Goal: Transaction & Acquisition: Obtain resource

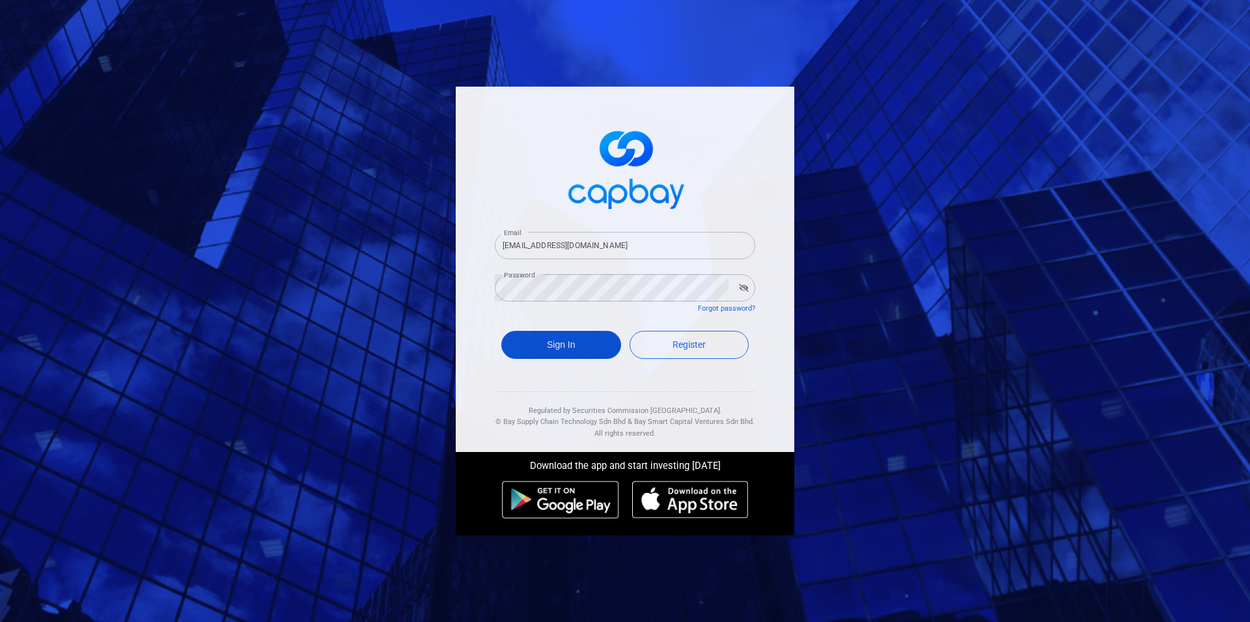
click at [595, 344] on button "Sign In" at bounding box center [561, 345] width 120 height 28
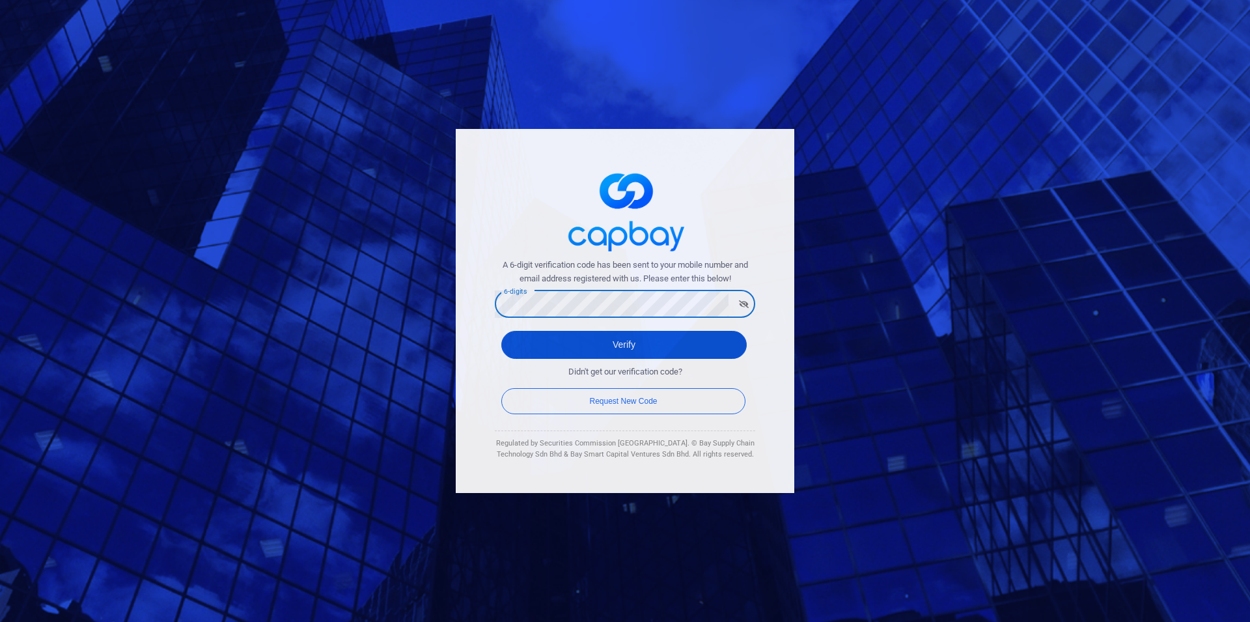
click at [674, 346] on button "Verify" at bounding box center [623, 345] width 245 height 28
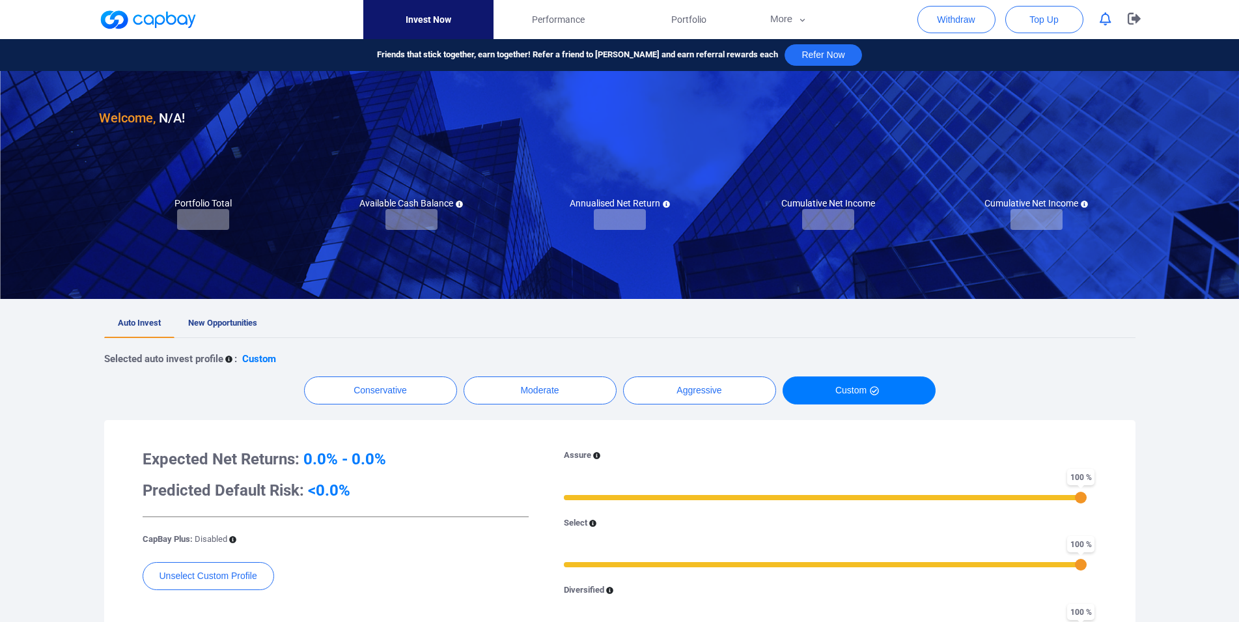
checkbox input "true"
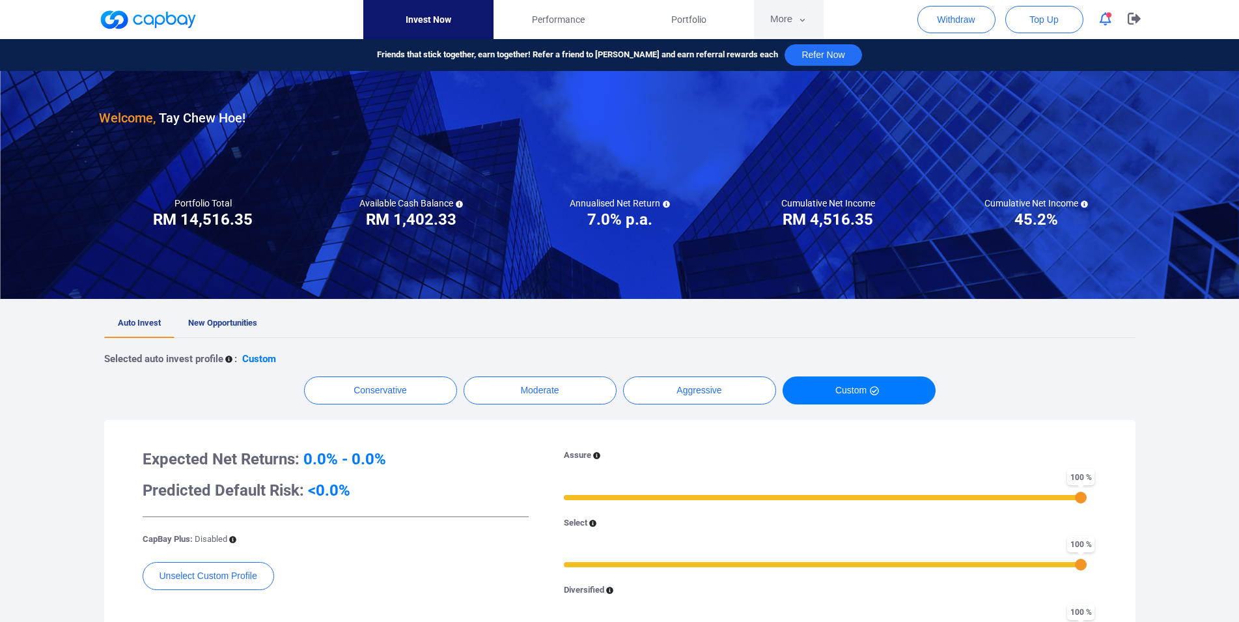
click at [774, 21] on button "More" at bounding box center [789, 19] width 70 height 39
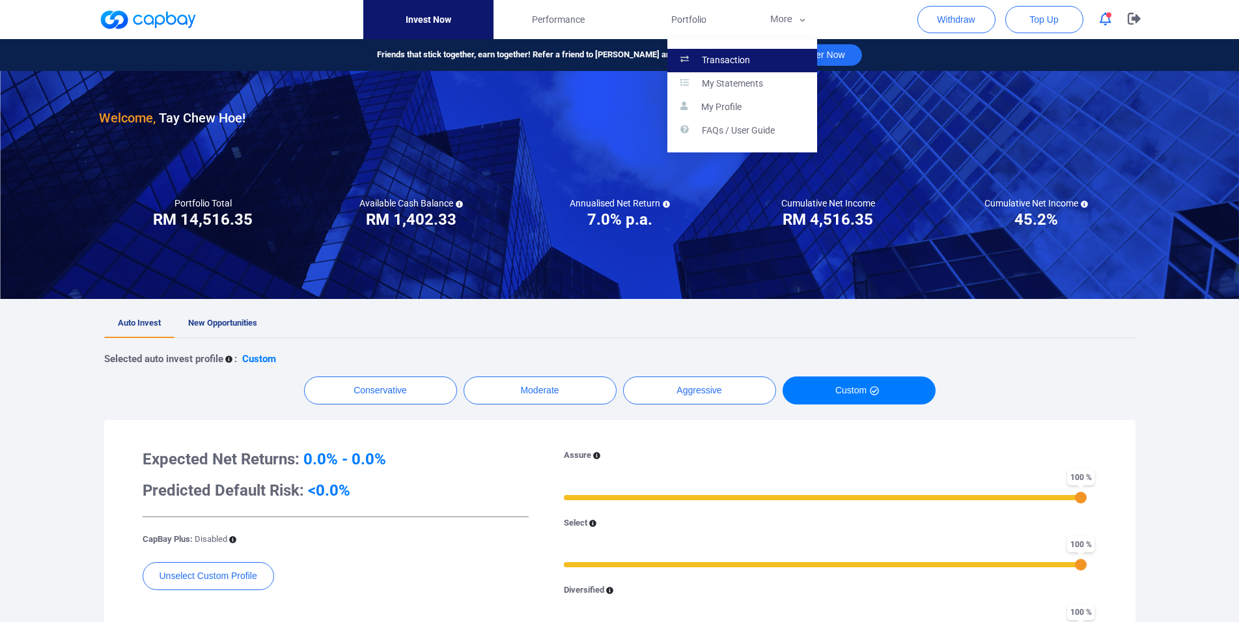
click at [766, 52] on link "Transaction" at bounding box center [742, 60] width 150 height 23
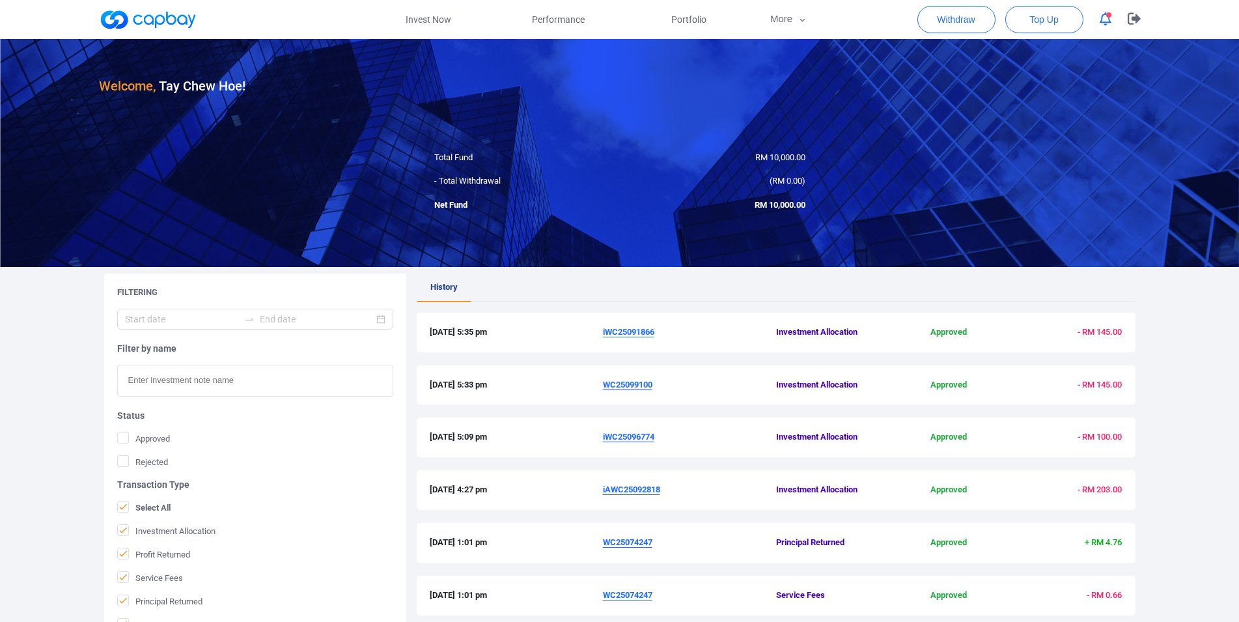
scroll to position [309, 0]
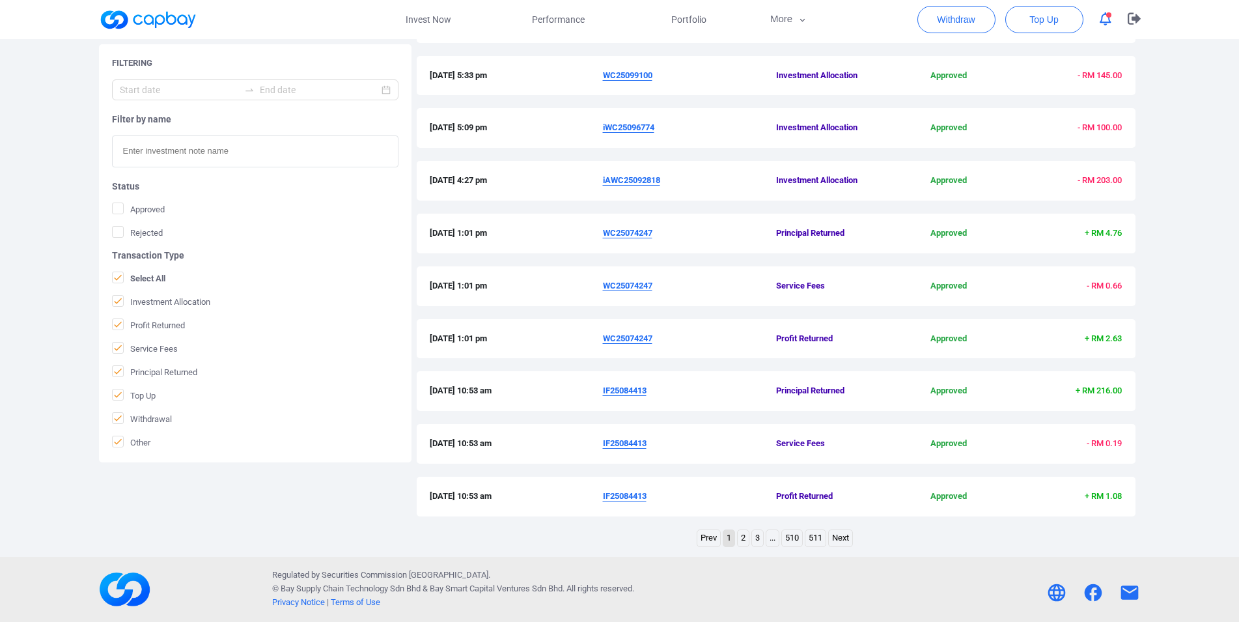
click at [743, 539] on link "2" at bounding box center [743, 538] width 11 height 16
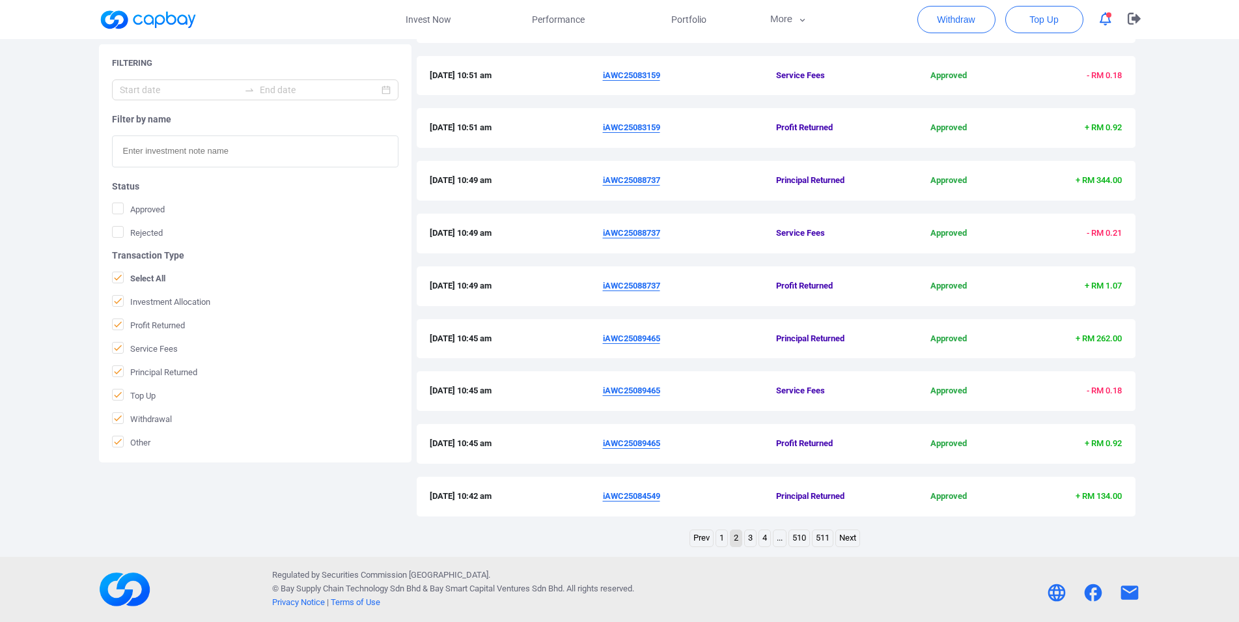
click at [753, 539] on link "3" at bounding box center [750, 538] width 11 height 16
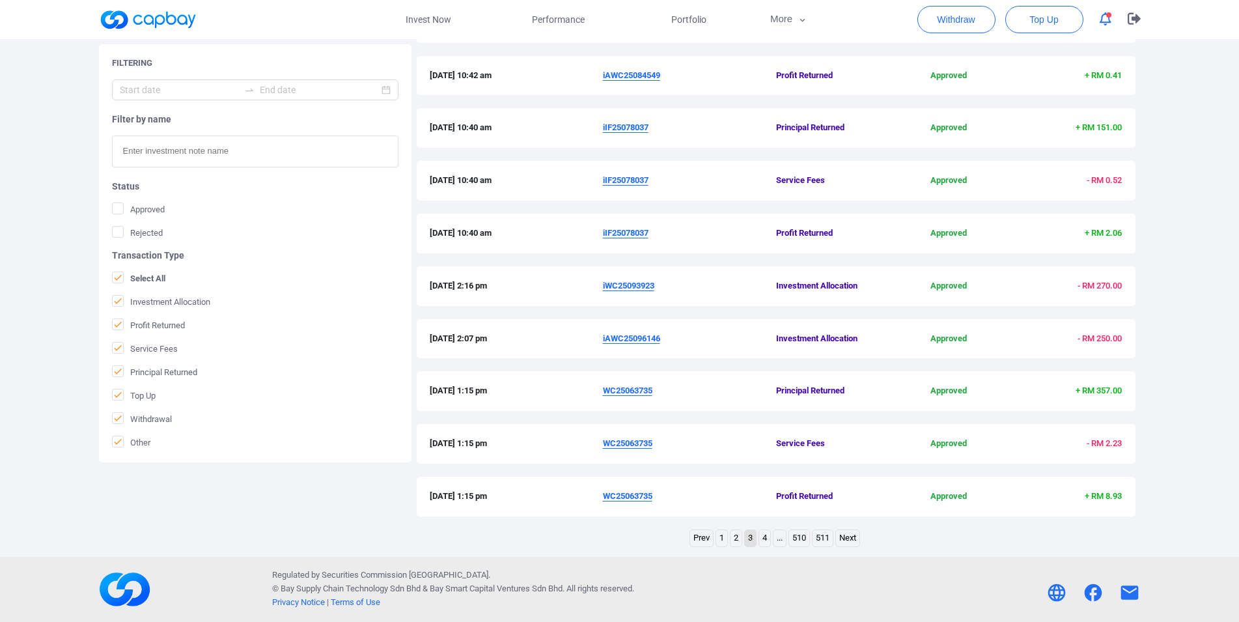
click at [764, 540] on link "4" at bounding box center [764, 538] width 11 height 16
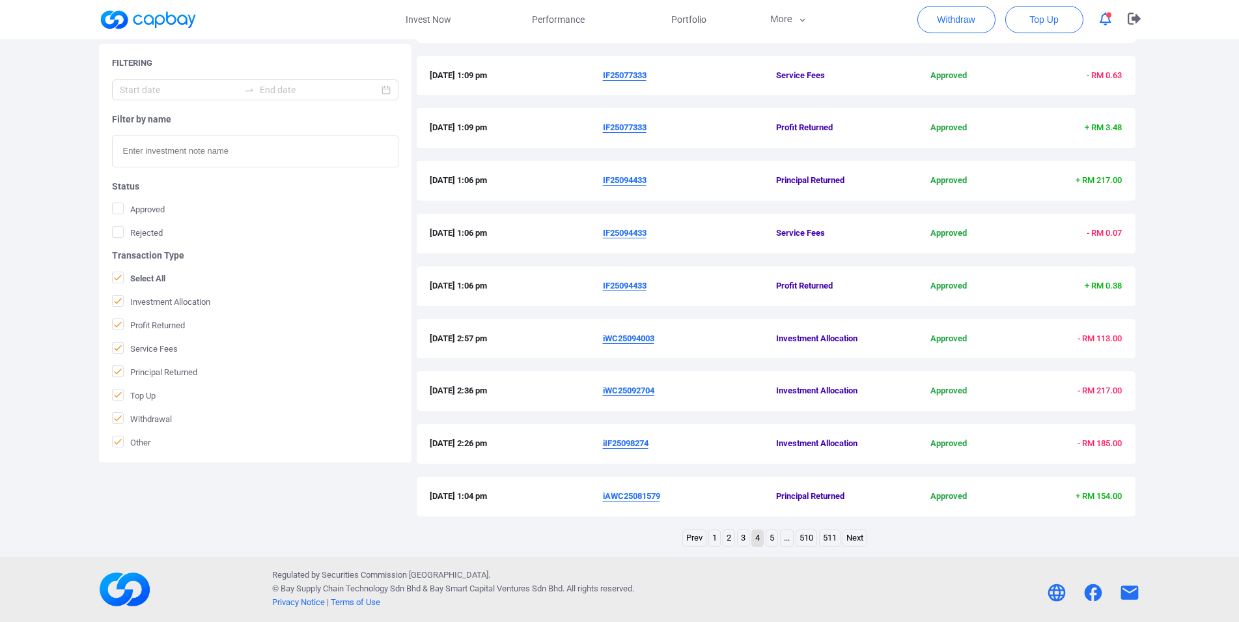
click at [755, 540] on link "4" at bounding box center [757, 538] width 11 height 16
click at [742, 540] on link "3" at bounding box center [743, 538] width 11 height 16
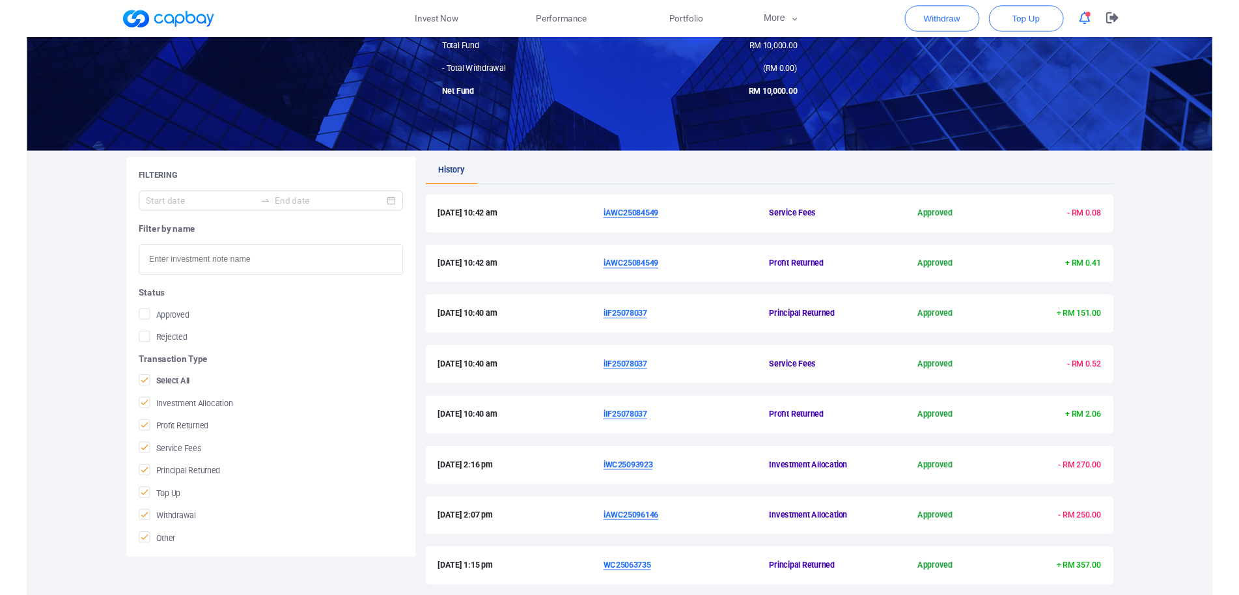
scroll to position [110, 0]
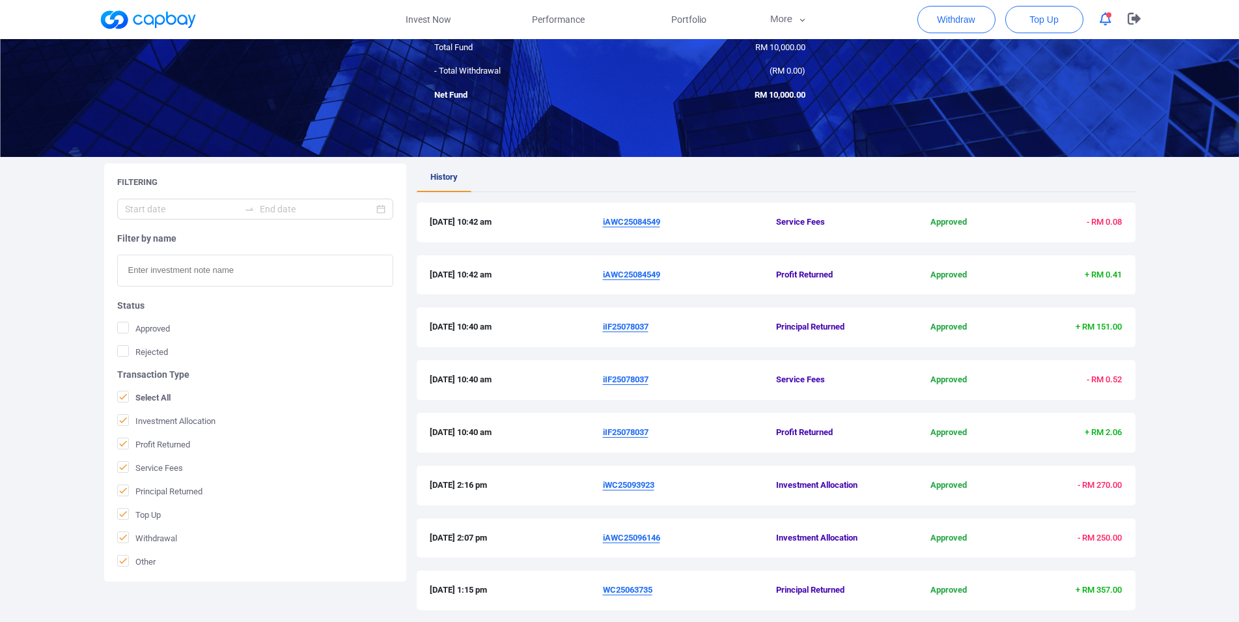
click at [627, 436] on u "iIF25078037" at bounding box center [626, 432] width 46 height 10
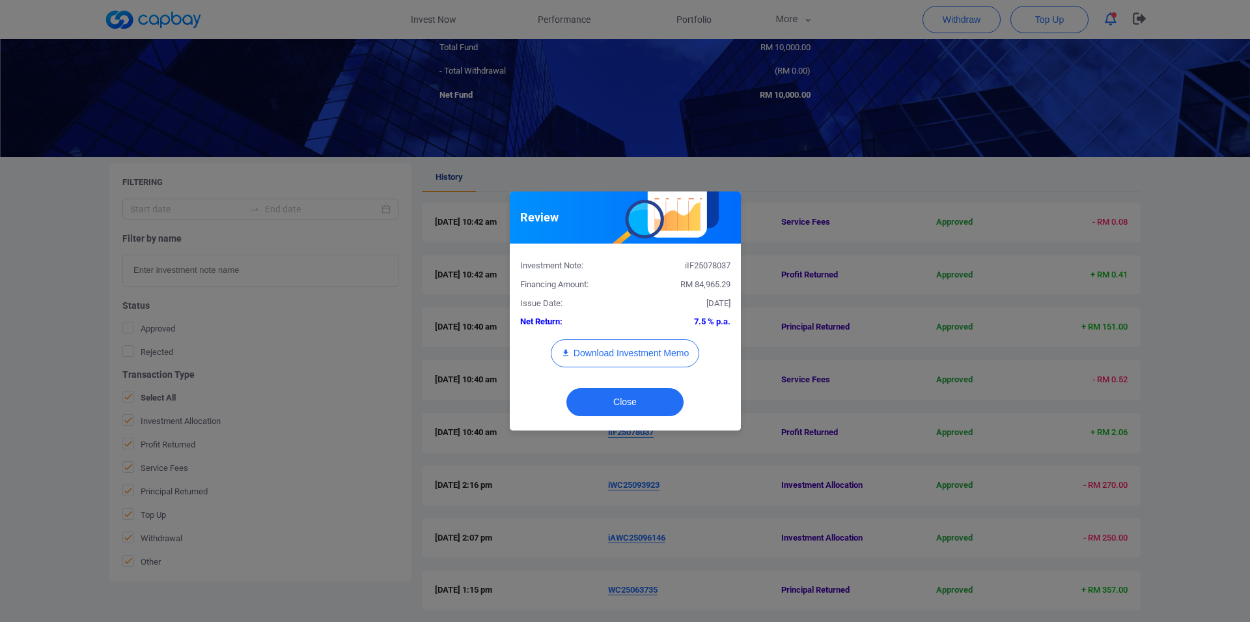
click at [706, 272] on div "iIF25078037" at bounding box center [682, 266] width 115 height 14
click at [708, 261] on div "iIF25078037" at bounding box center [682, 266] width 115 height 14
copy div "iIF25078037"
click at [0, 285] on div "Review Investment Note: iIF25078037 Financing Amount: RM 84,965.29 Issue Date: …" at bounding box center [625, 311] width 1250 height 622
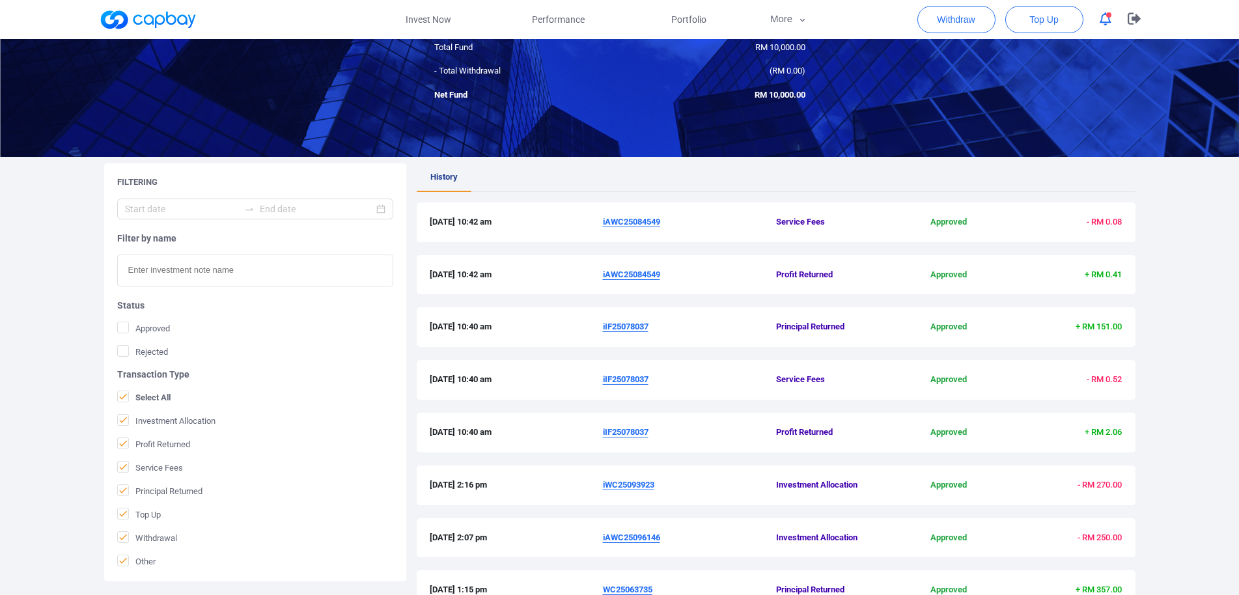
click at [615, 271] on u "iAWC25084549" at bounding box center [631, 275] width 57 height 10
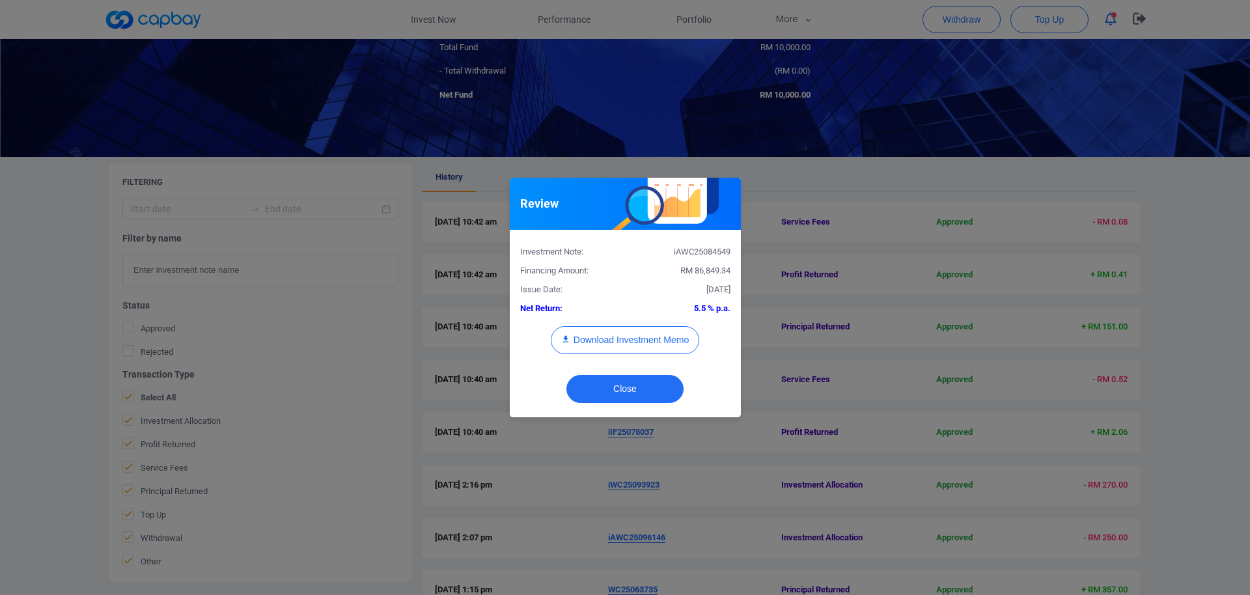
click at [702, 254] on div "iAWC25084549" at bounding box center [682, 252] width 115 height 14
copy div "iAWC25084549"
click at [0, 312] on div "Review Investment Note: iAWC25084549 Financing Amount: RM 86,849.34 Issue Date:…" at bounding box center [625, 297] width 1250 height 595
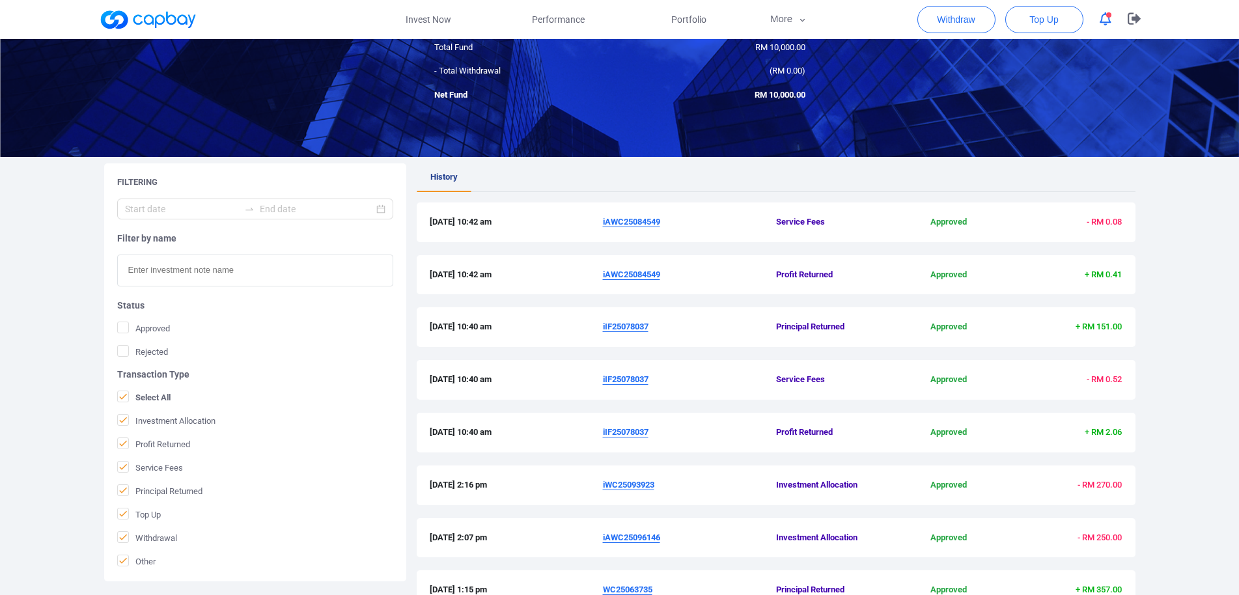
scroll to position [336, 0]
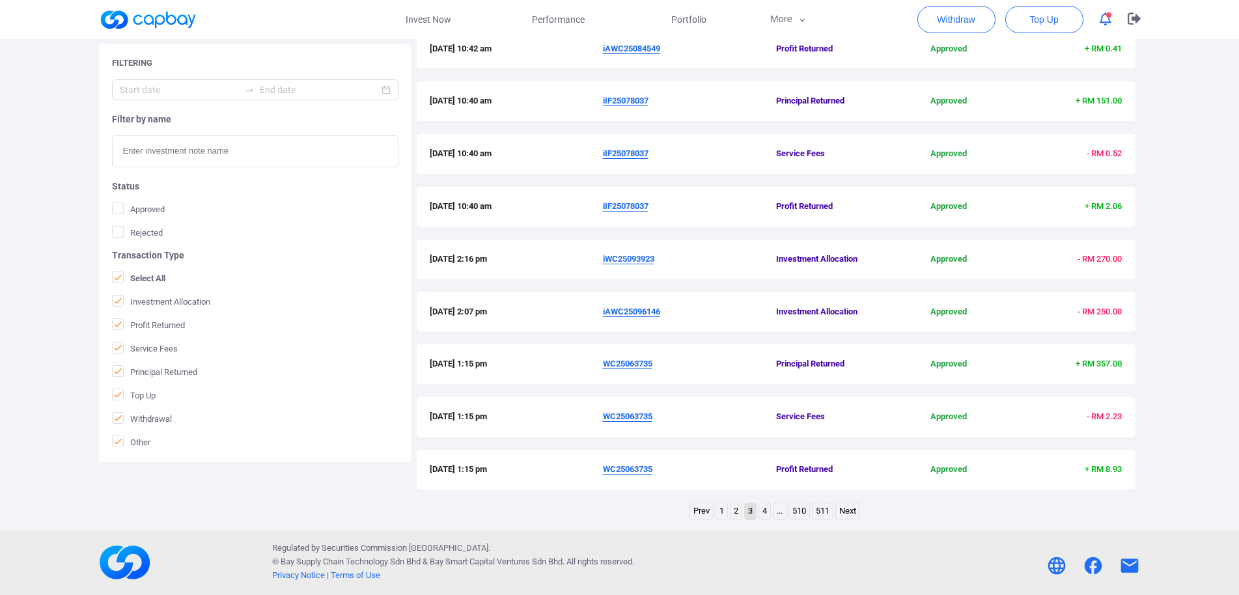
click at [736, 513] on link "2" at bounding box center [735, 511] width 11 height 16
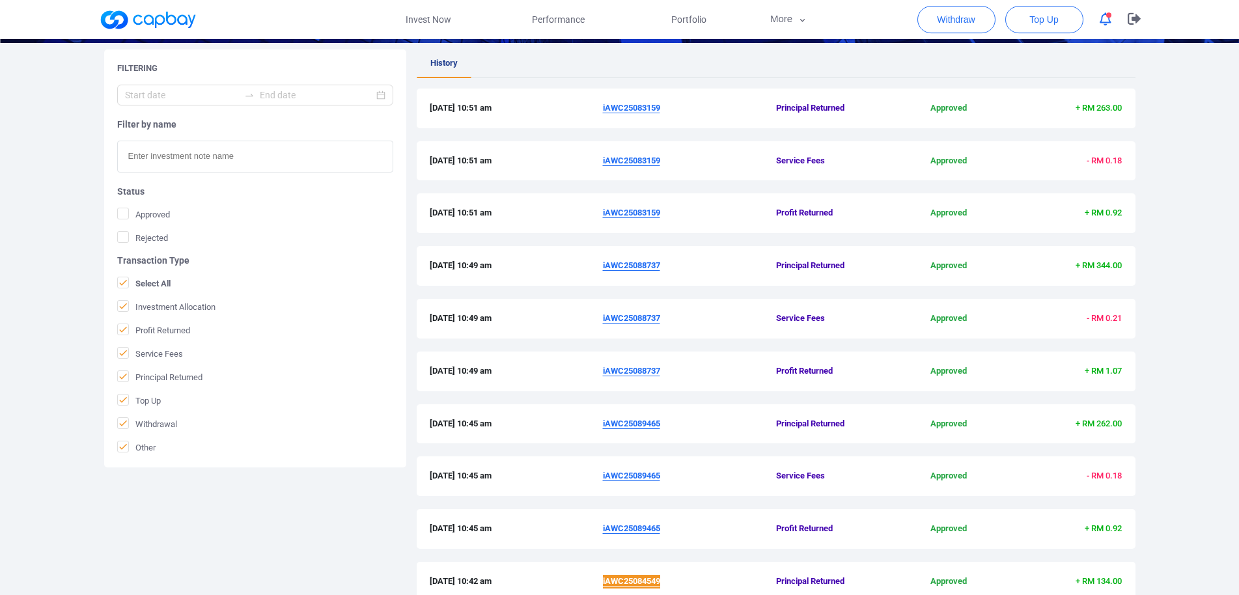
scroll to position [270, 0]
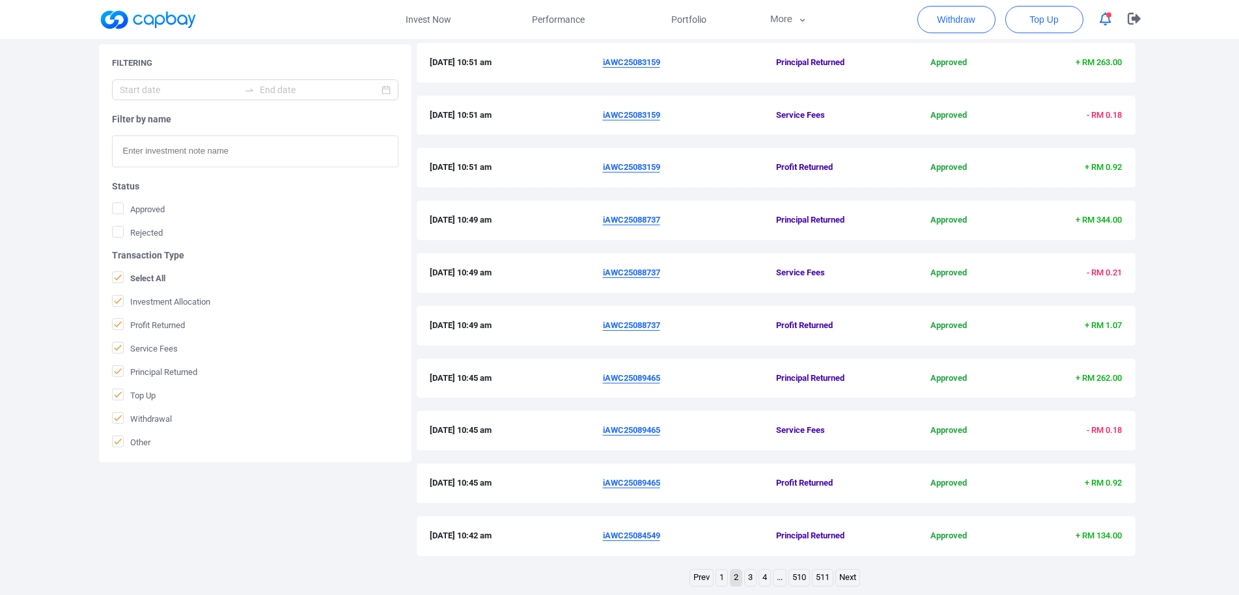
click at [629, 487] on u "iAWC25089465" at bounding box center [631, 483] width 57 height 10
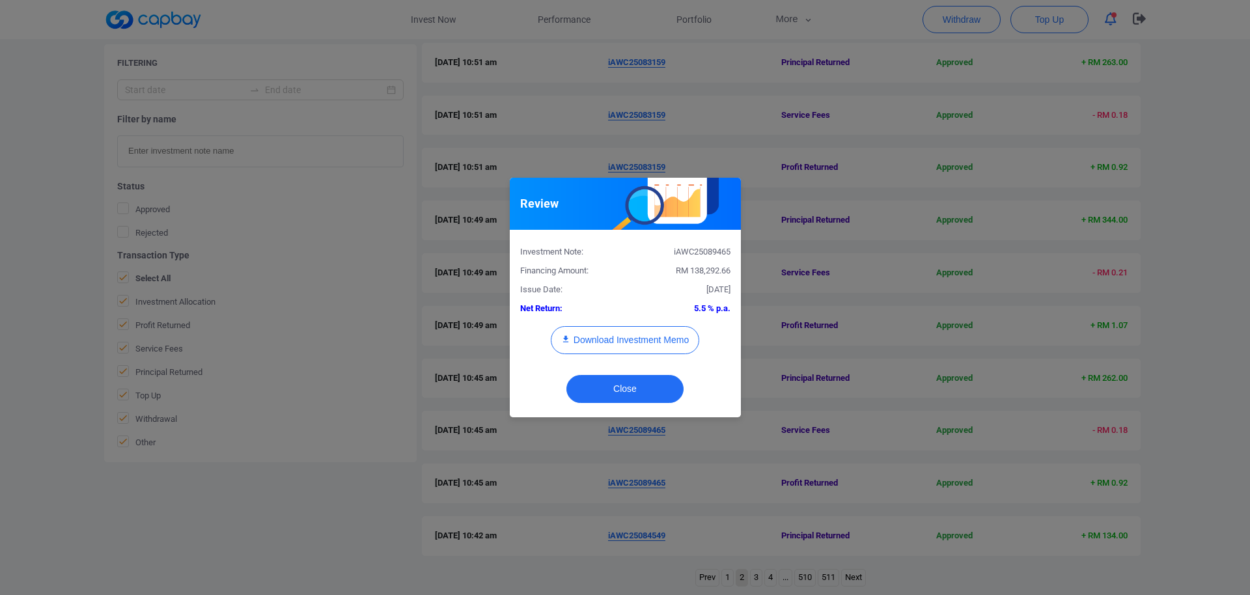
click at [703, 253] on div "iAWC25089465" at bounding box center [682, 252] width 115 height 14
copy div "iAWC25089465"
click at [0, 398] on div "Review Investment Note: iAWC25089465 Financing Amount: RM 138,292.66 Issue Date…" at bounding box center [625, 297] width 1250 height 595
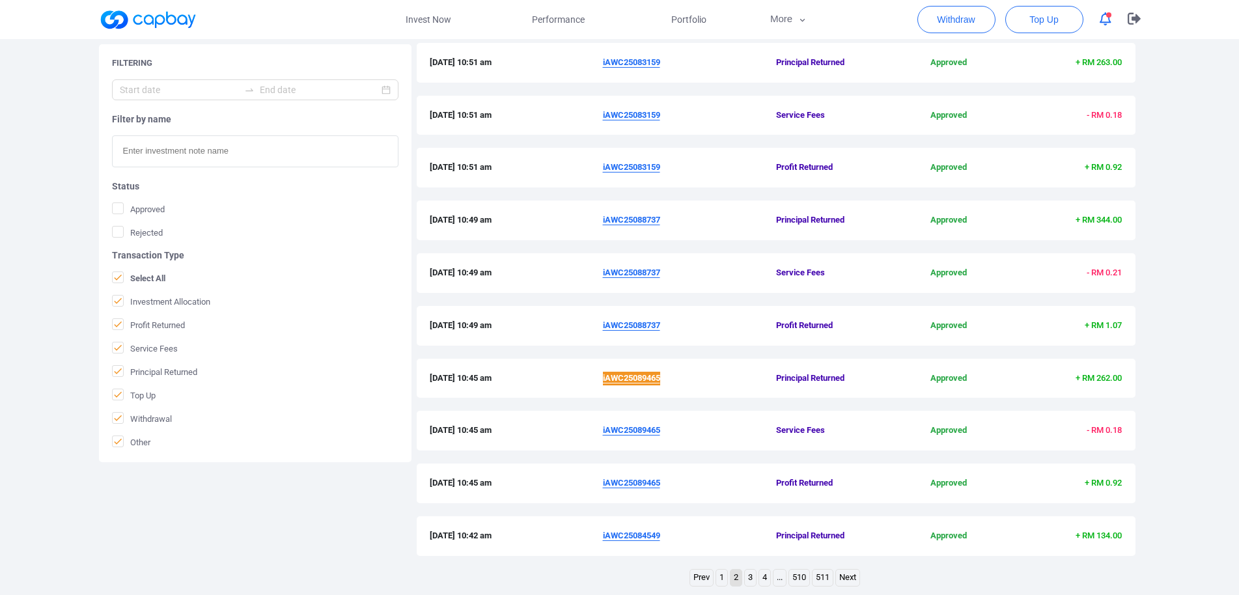
scroll to position [203, 0]
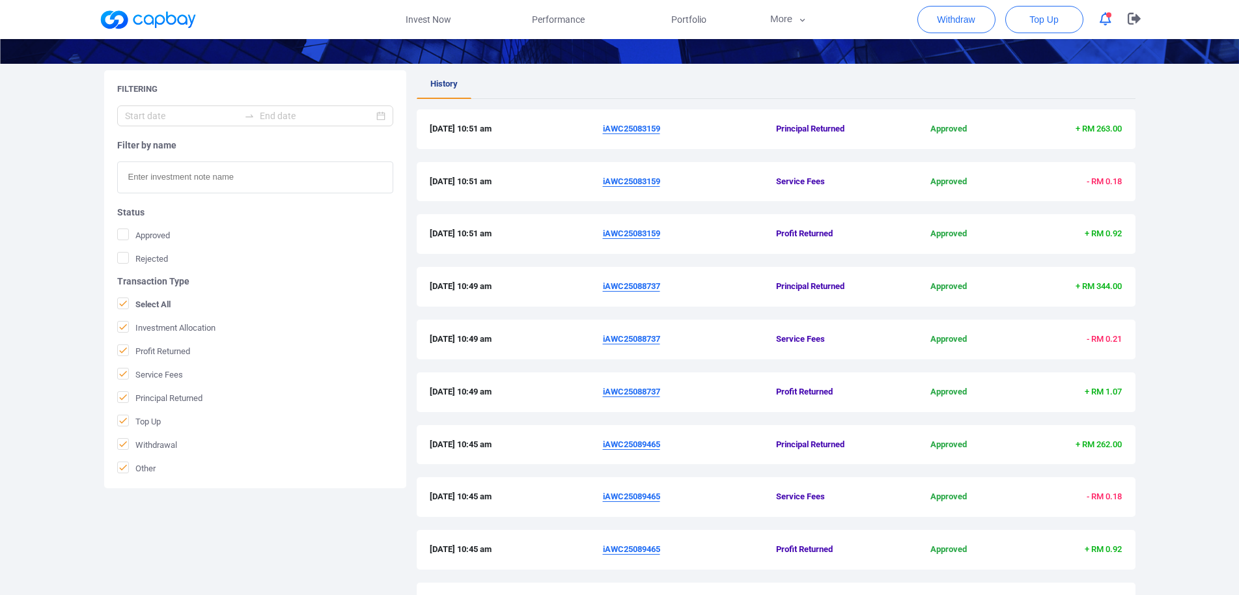
click at [648, 288] on u "iAWC25088737" at bounding box center [631, 286] width 57 height 10
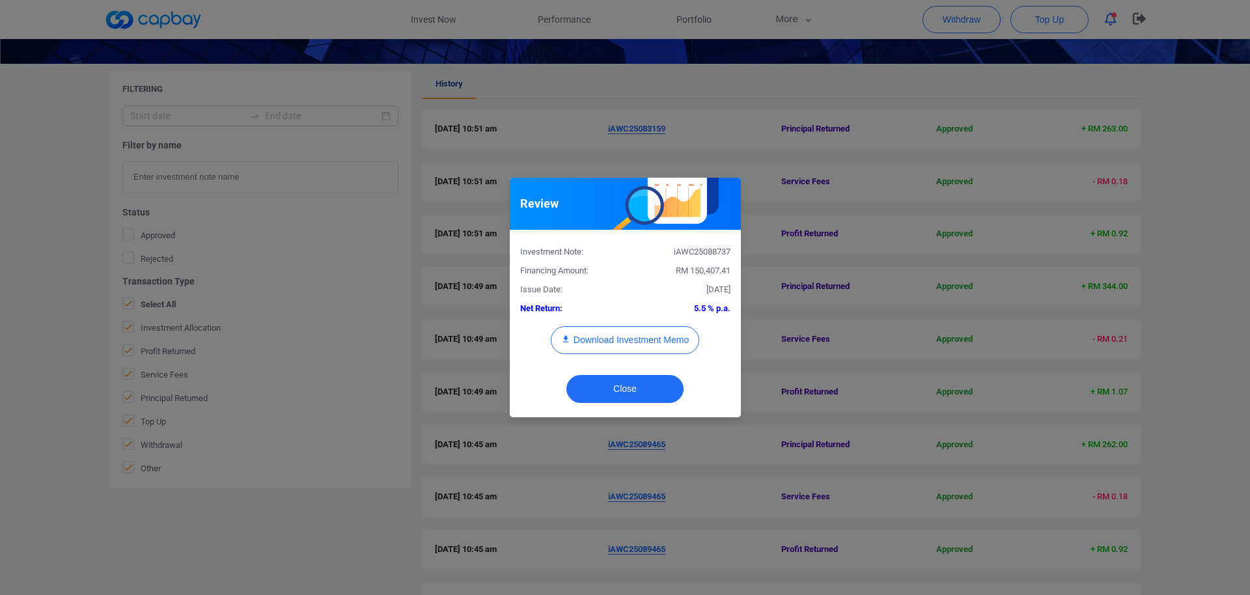
click at [692, 250] on div "iAWC25088737" at bounding box center [682, 252] width 115 height 14
copy div "iAWC25088737"
click at [0, 281] on div "Review Investment Note: iAWC25088737 Financing Amount: RM 150,407.41 Issue Date…" at bounding box center [625, 297] width 1250 height 595
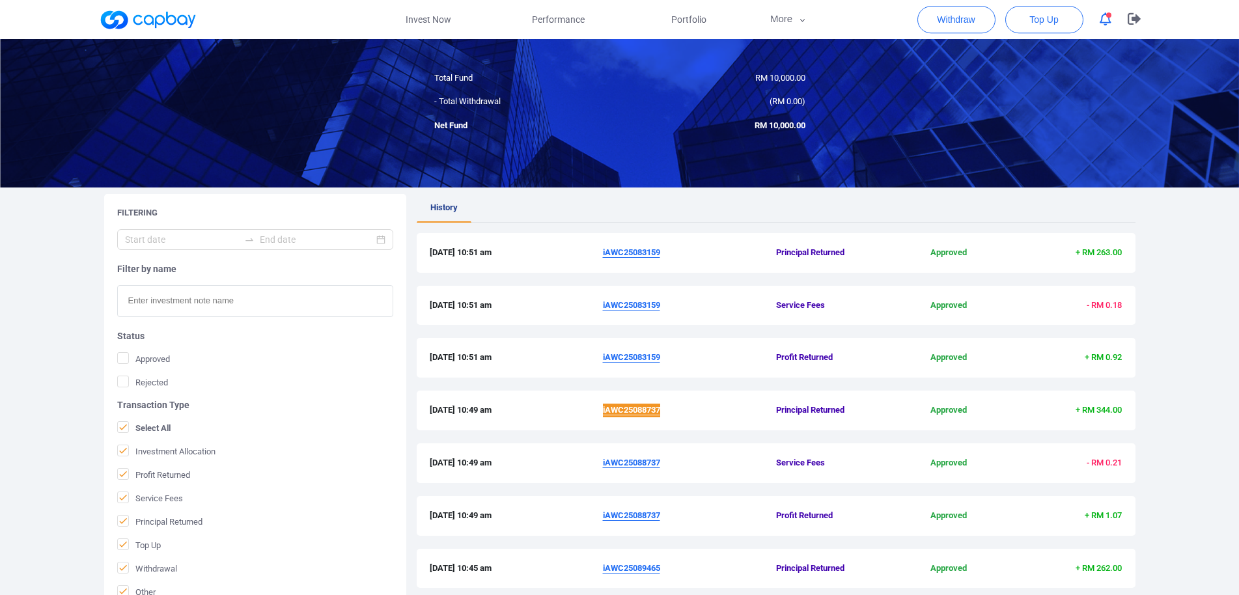
scroll to position [70, 0]
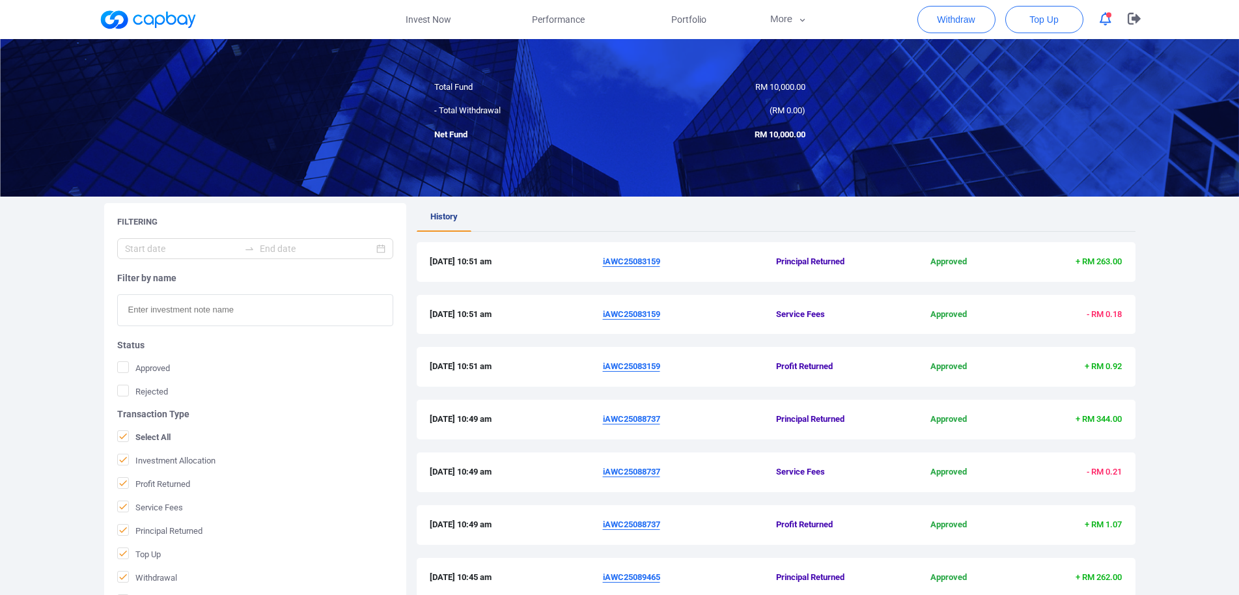
click at [624, 265] on u "iAWC25083159" at bounding box center [631, 262] width 57 height 10
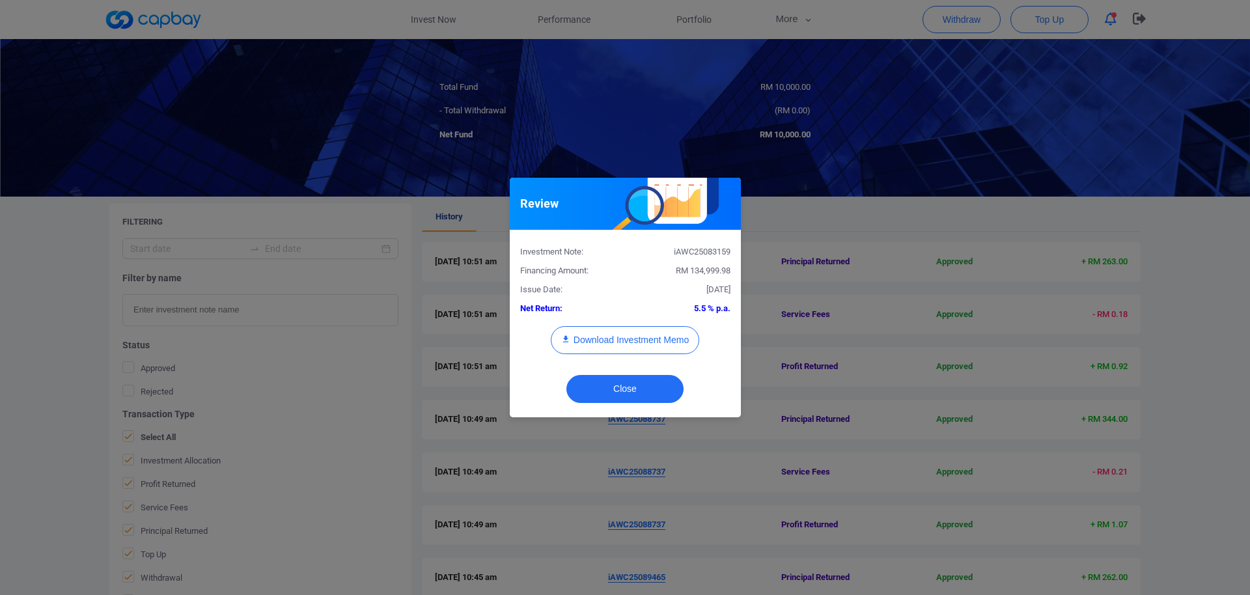
click at [701, 250] on div "iAWC25083159" at bounding box center [682, 252] width 115 height 14
copy div "iAWC25083159"
click at [0, 367] on div "Review Investment Note: iAWC25083159 Financing Amount: RM 134,999.98 Issue Date…" at bounding box center [625, 297] width 1250 height 595
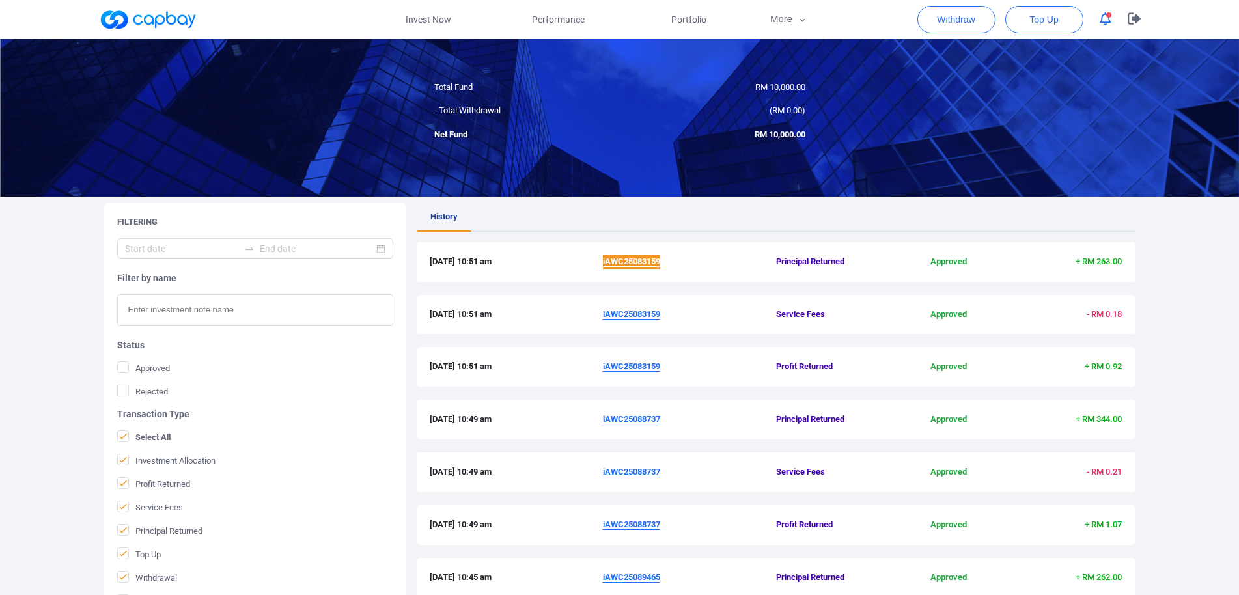
scroll to position [336, 0]
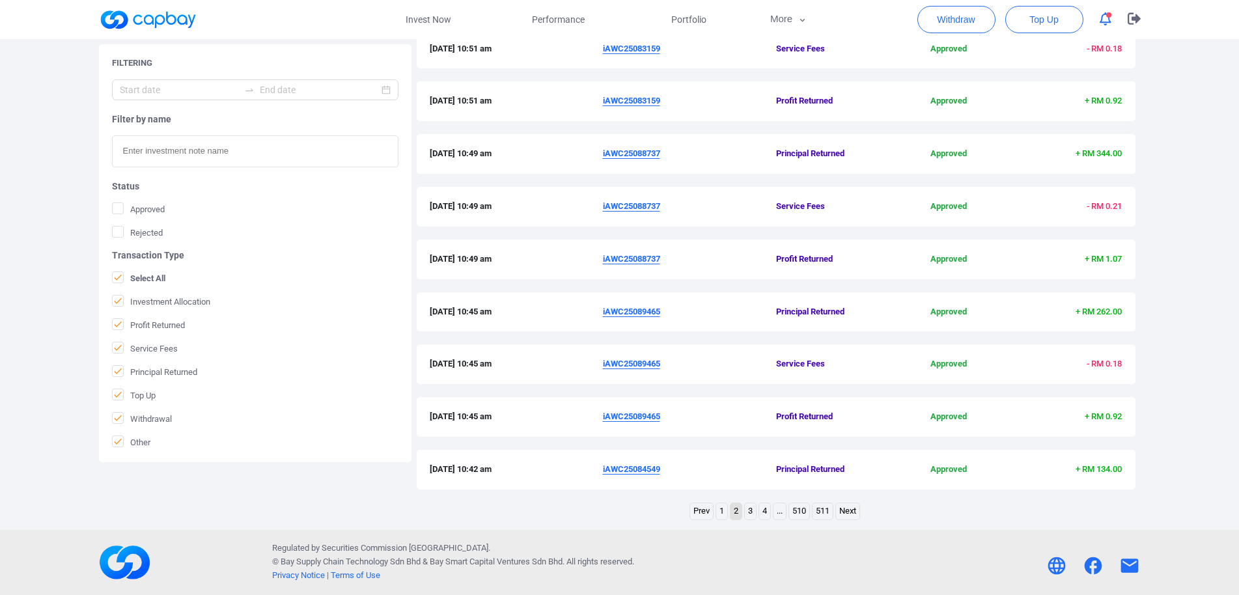
click at [723, 516] on link "1" at bounding box center [721, 511] width 11 height 16
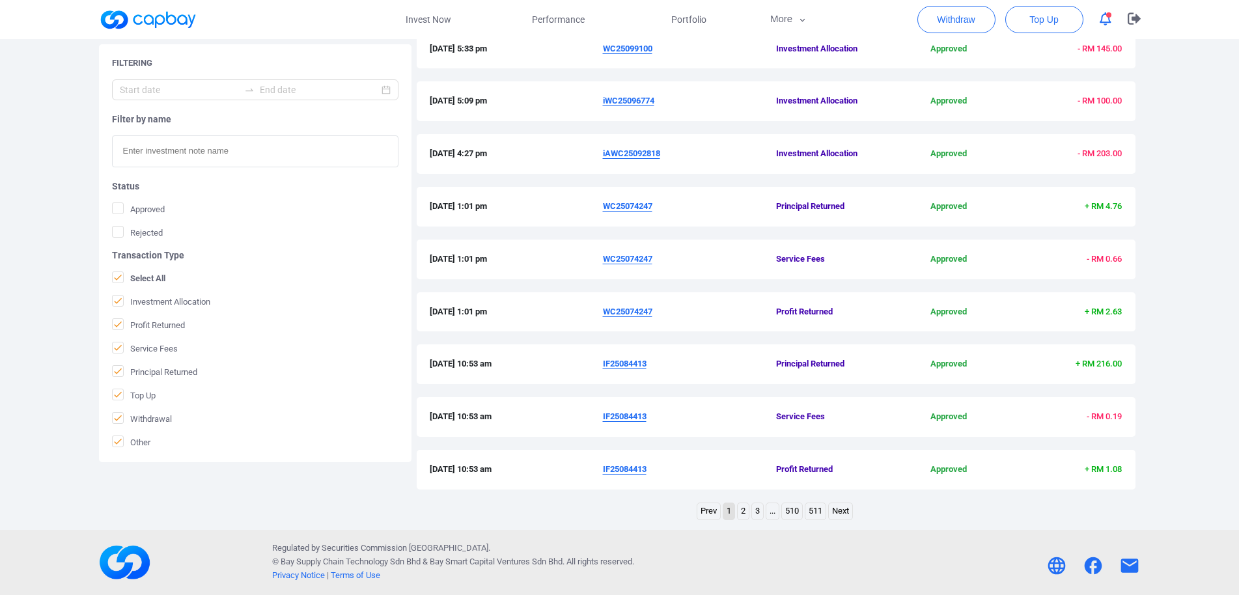
click at [628, 367] on u "IF25084413" at bounding box center [625, 364] width 44 height 10
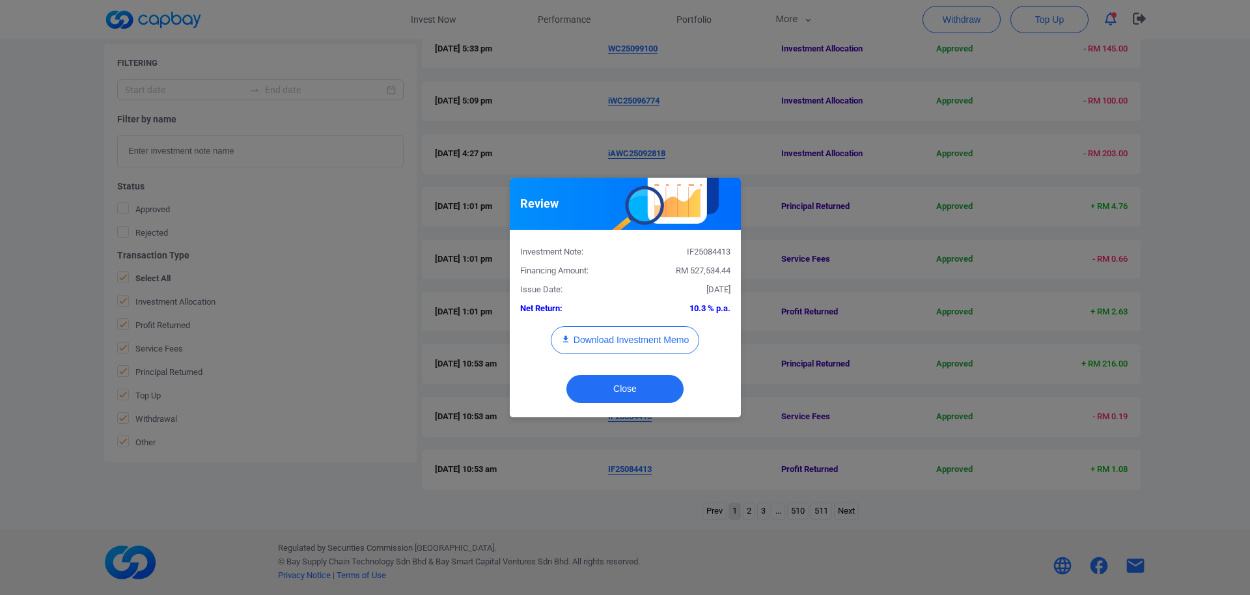
click at [701, 253] on div "IF25084413" at bounding box center [682, 252] width 115 height 14
copy div "IF25084413"
click at [0, 321] on div "Review Investment Note: IF25084413 Financing Amount: RM 527,534.44 Issue Date: …" at bounding box center [625, 297] width 1250 height 595
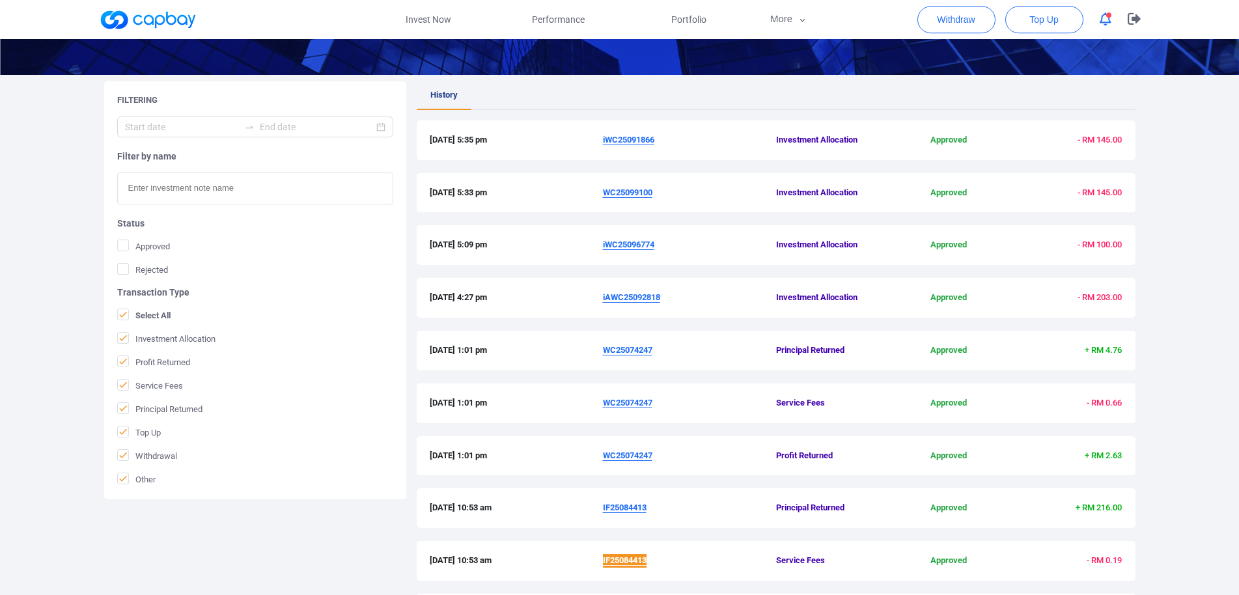
scroll to position [137, 0]
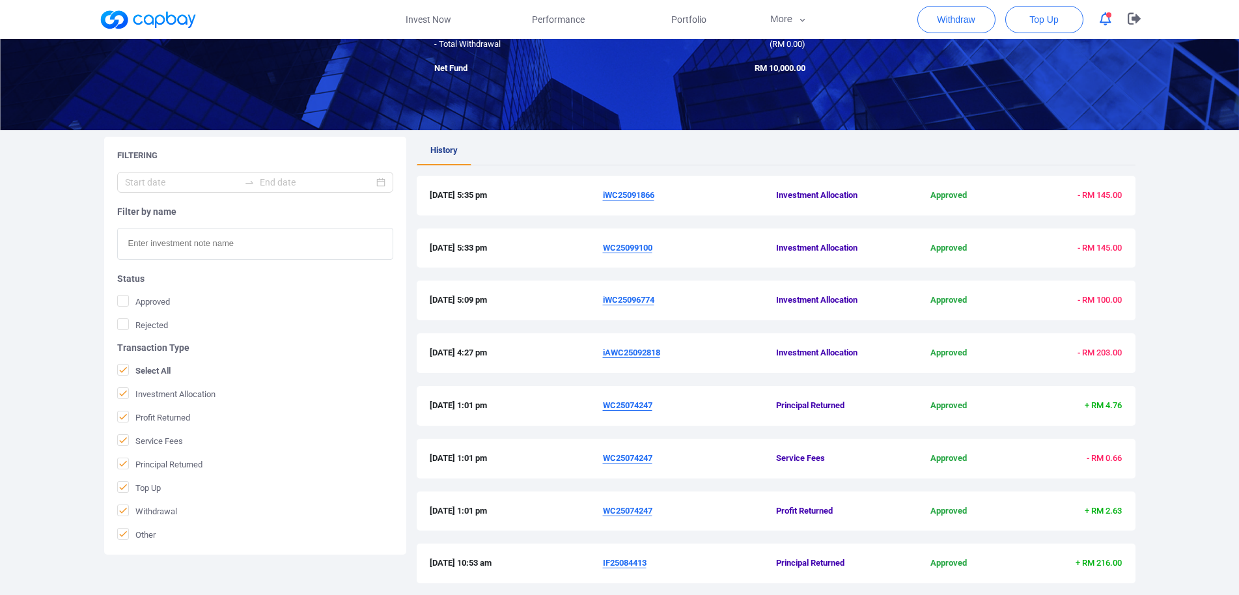
click at [646, 508] on u "WC25074247" at bounding box center [627, 511] width 49 height 10
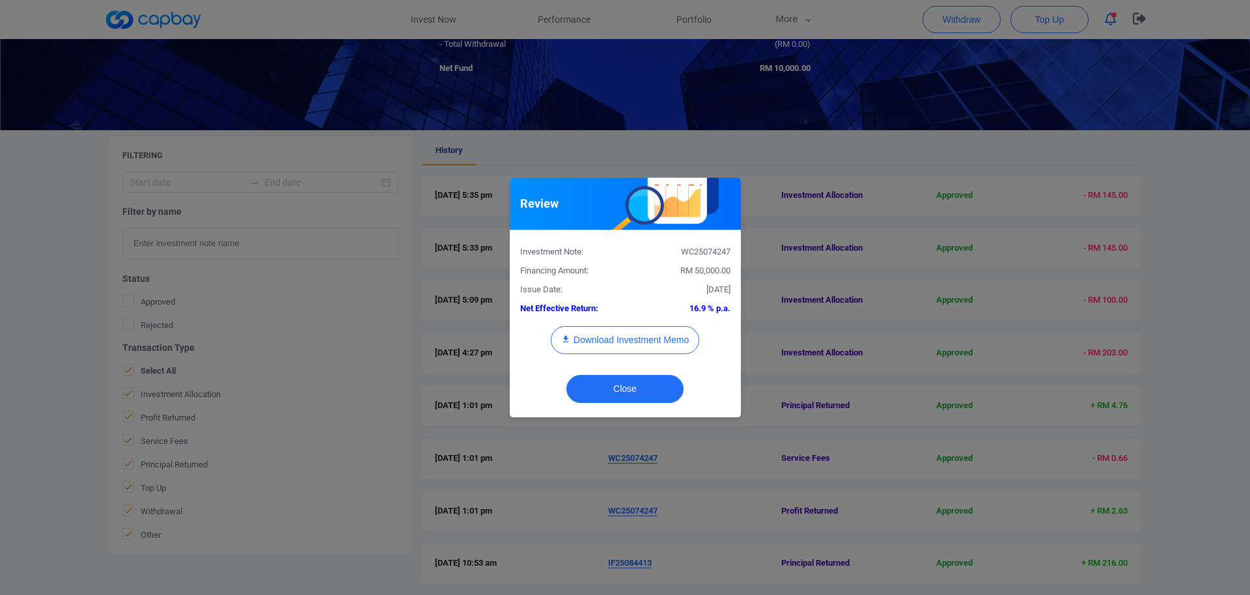
click at [692, 251] on div "WC25074247" at bounding box center [682, 252] width 115 height 14
copy div "WC25074247"
click at [0, 290] on div "Review Investment Note: WC25074247 Financing Amount: RM 50,000.00 Issue Date: […" at bounding box center [625, 297] width 1250 height 595
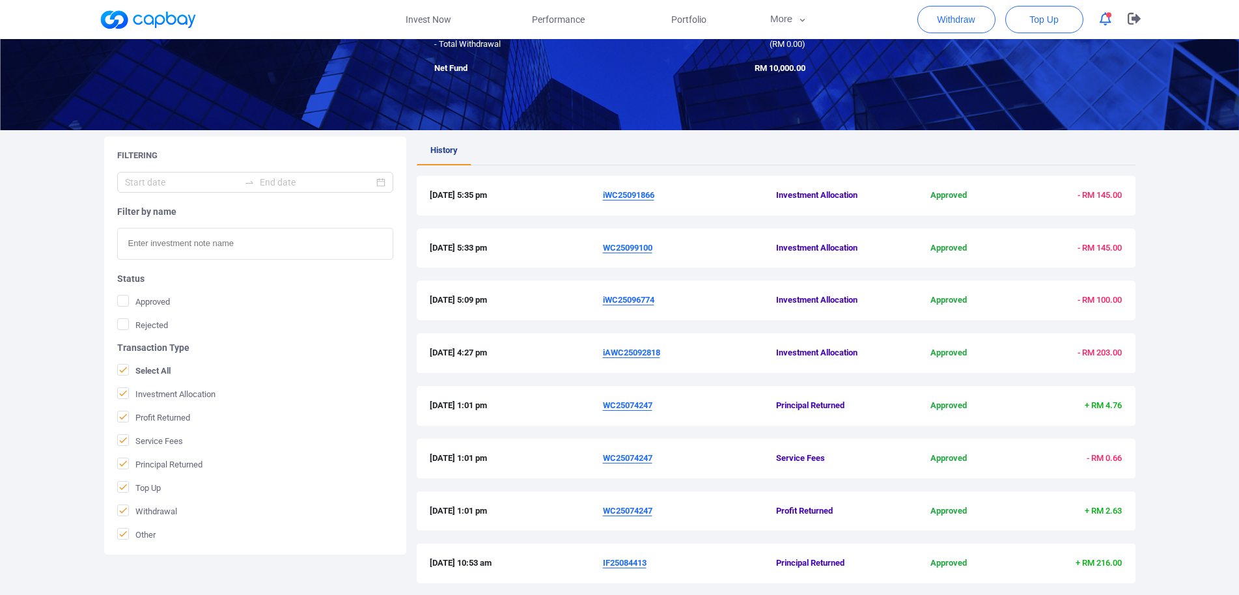
click at [642, 355] on u "iAWC25092818" at bounding box center [631, 353] width 57 height 10
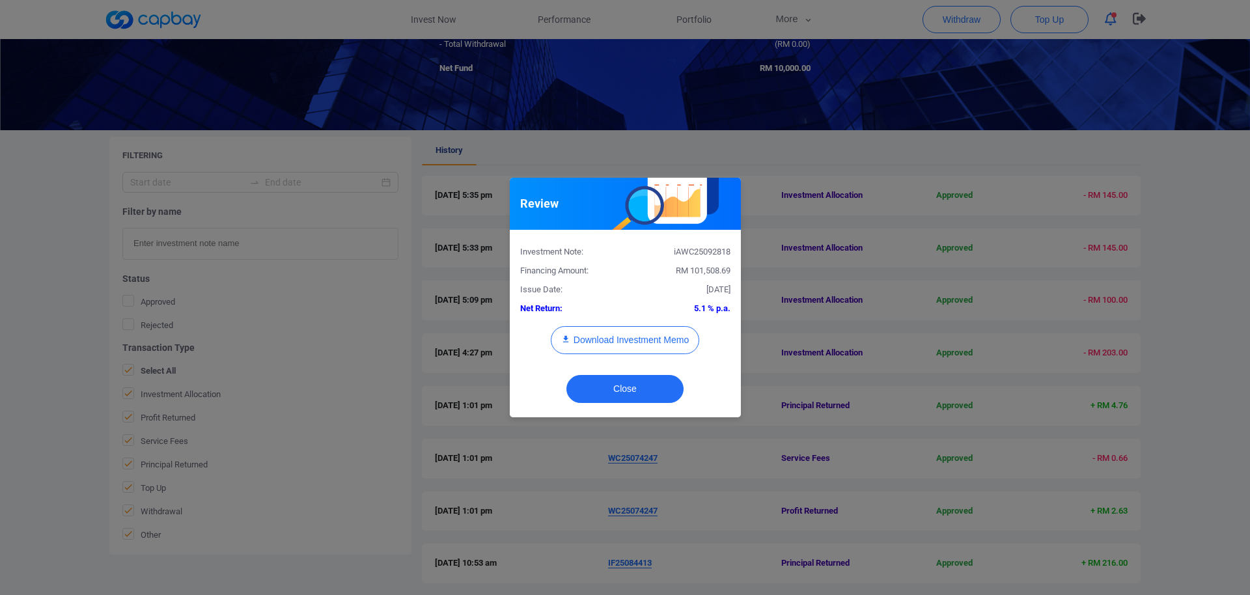
click at [694, 255] on div "iAWC25092818" at bounding box center [682, 252] width 115 height 14
copy div "iAWC25092818"
click at [655, 340] on button "Download Investment Memo" at bounding box center [625, 340] width 148 height 28
click at [853, 338] on div "Review Investment Note: iAWC25092818 Financing Amount: RM 101,508.69 Issue Date…" at bounding box center [625, 297] width 1250 height 595
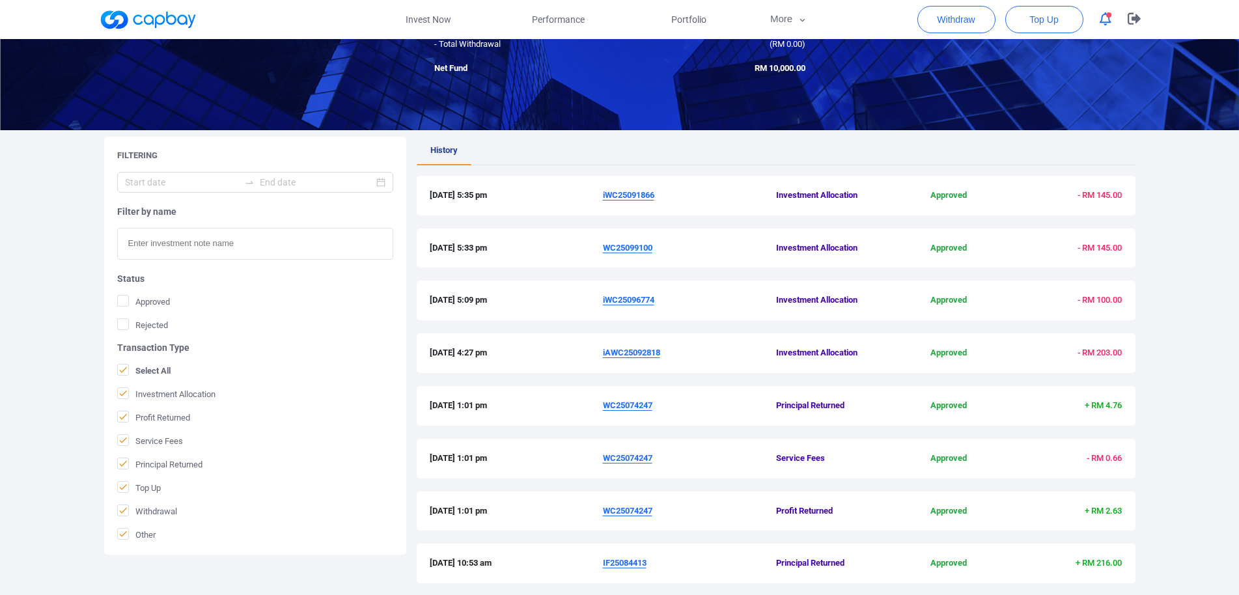
click at [641, 301] on u "iWC25096774" at bounding box center [628, 300] width 51 height 10
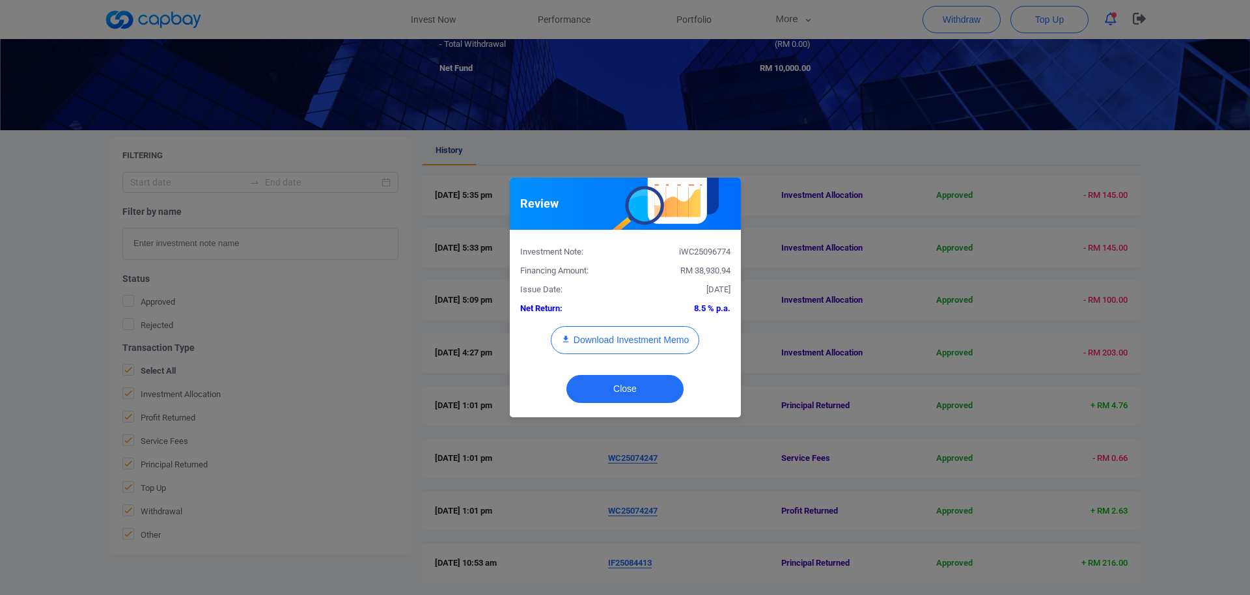
click at [710, 249] on div "iWC25096774" at bounding box center [682, 252] width 115 height 14
copy div "iWC25096774"
click at [640, 341] on button "Download Investment Memo" at bounding box center [625, 340] width 148 height 28
click at [359, 420] on div "Review Investment Note: iWC25096774 Financing Amount: RM 38,930.94 Issue Date: …" at bounding box center [625, 297] width 1250 height 595
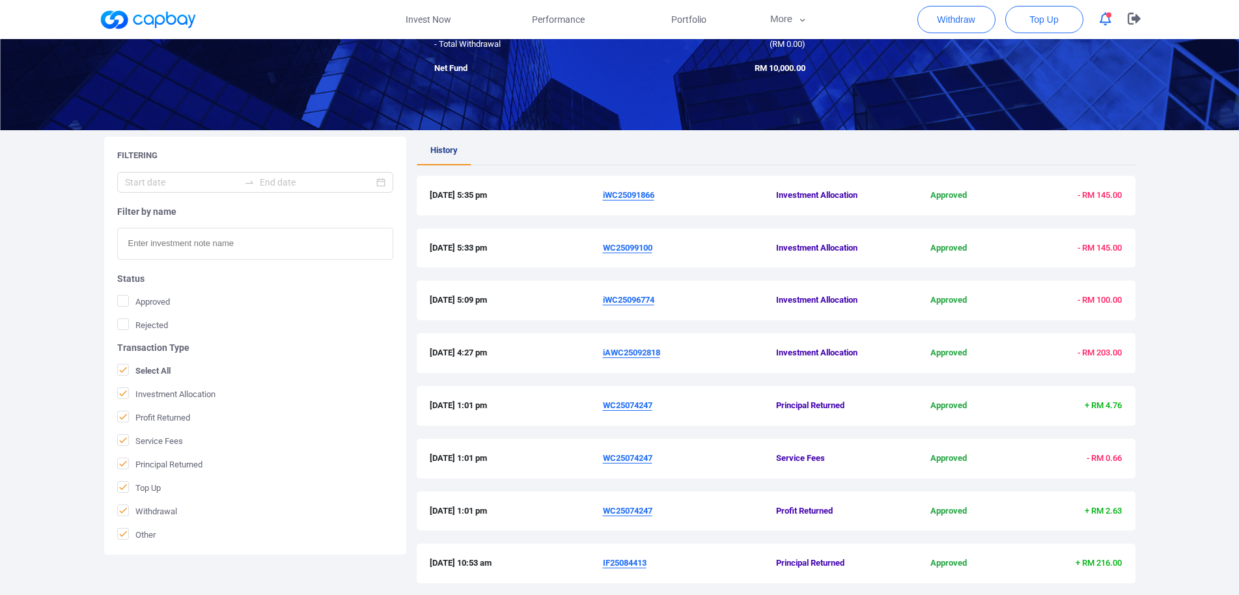
click at [624, 250] on u "WC25099100" at bounding box center [627, 248] width 49 height 10
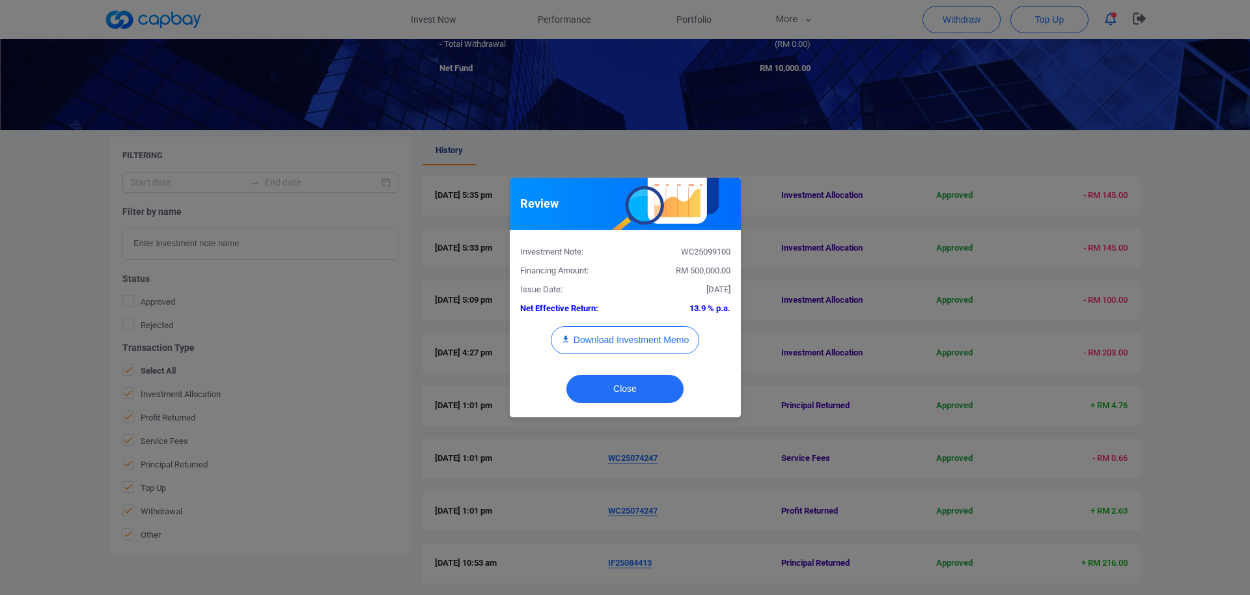
click at [701, 255] on div "WC25099100" at bounding box center [682, 252] width 115 height 14
copy div "WC25099100"
click at [634, 336] on button "Download Investment Memo" at bounding box center [625, 340] width 148 height 28
click at [968, 243] on div "Review Investment Note: WC25099100 Financing Amount: RM 500,000.00 Issue Date: …" at bounding box center [625, 297] width 1250 height 595
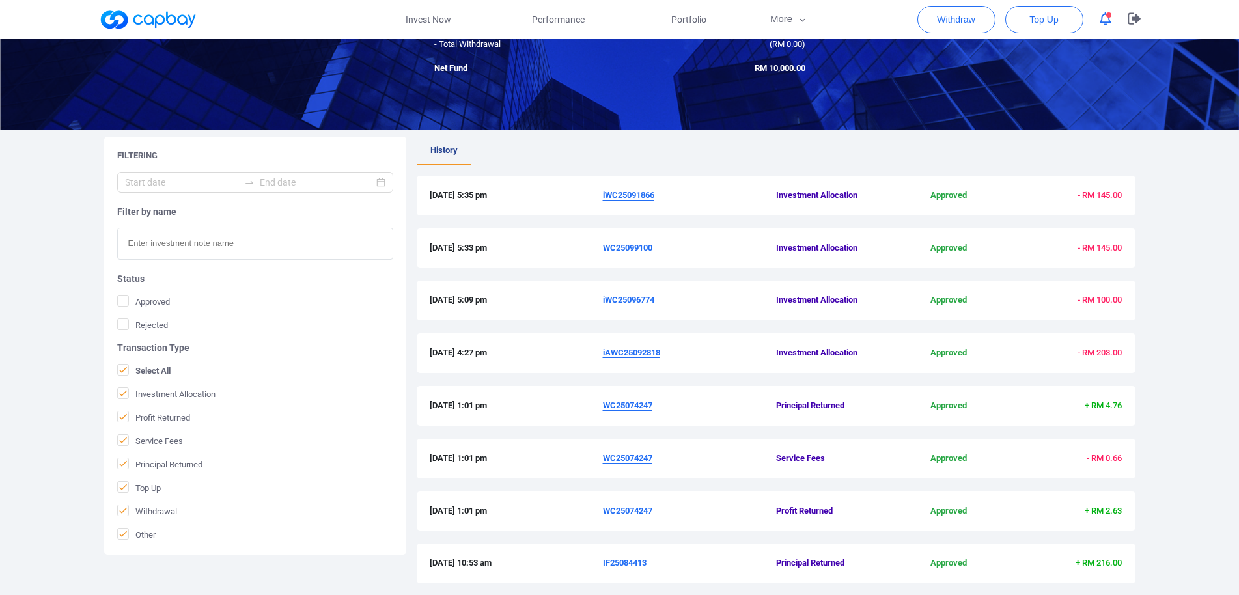
click at [639, 193] on u "iWC25091866" at bounding box center [628, 195] width 51 height 10
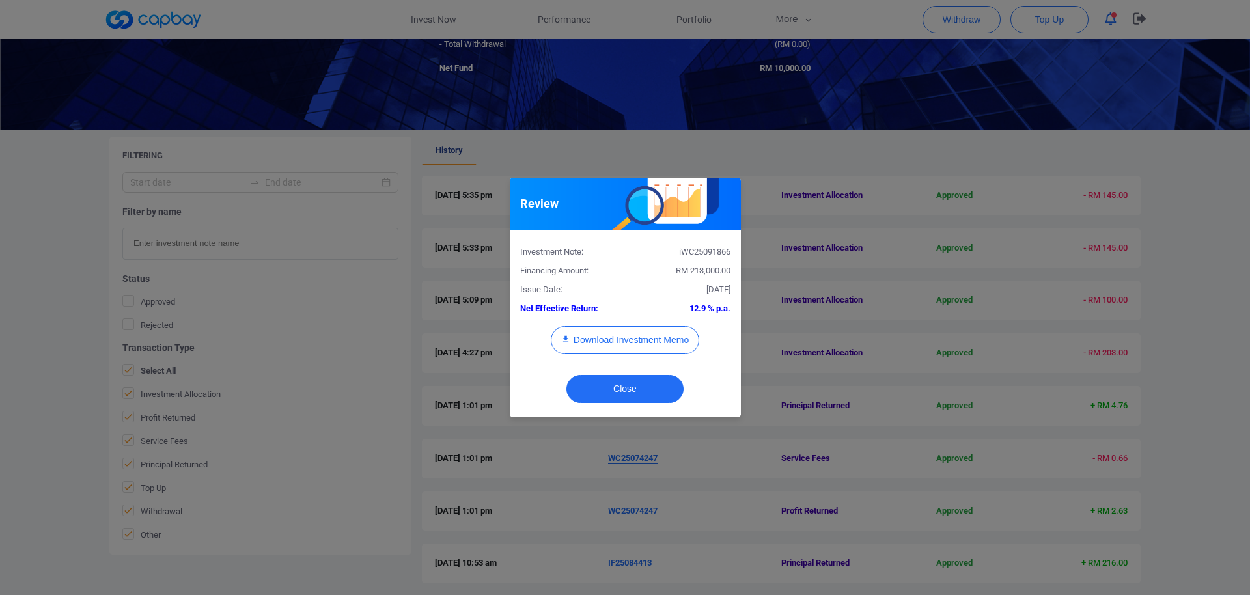
click at [708, 249] on div "iWC25091866" at bounding box center [682, 252] width 115 height 14
click at [665, 346] on button "Download Investment Memo" at bounding box center [625, 340] width 148 height 28
click at [634, 73] on div "Review Investment Note: iWC25091866 Financing Amount: RM 213,000.00 Issue Date:…" at bounding box center [625, 297] width 1250 height 595
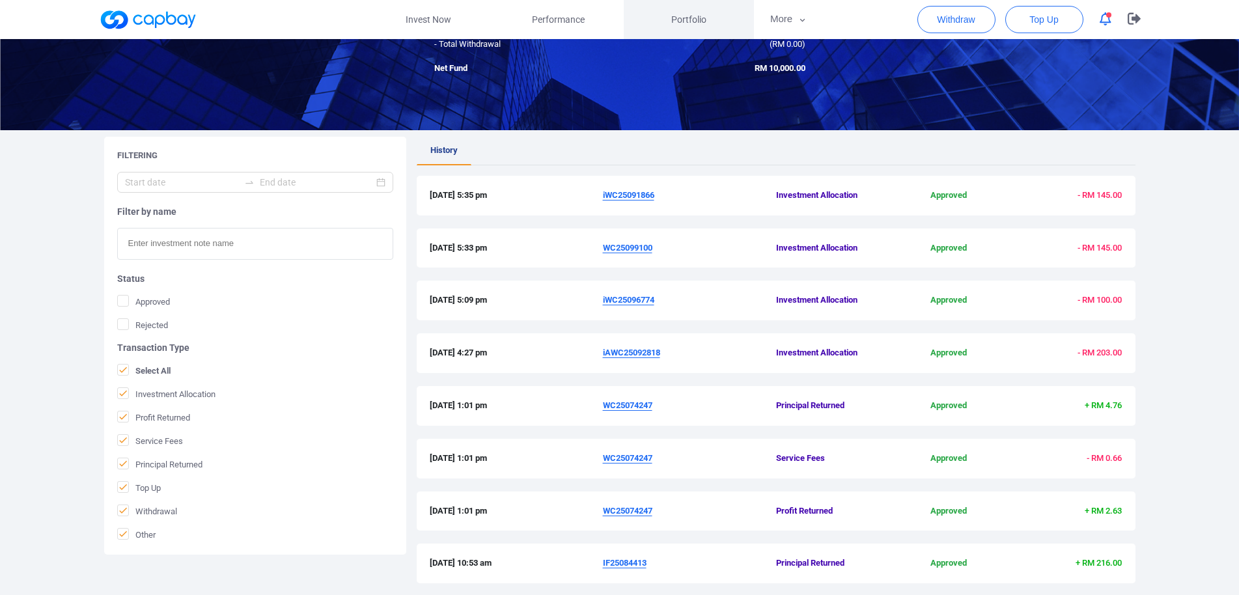
click at [685, 23] on span "Portfolio" at bounding box center [688, 19] width 35 height 14
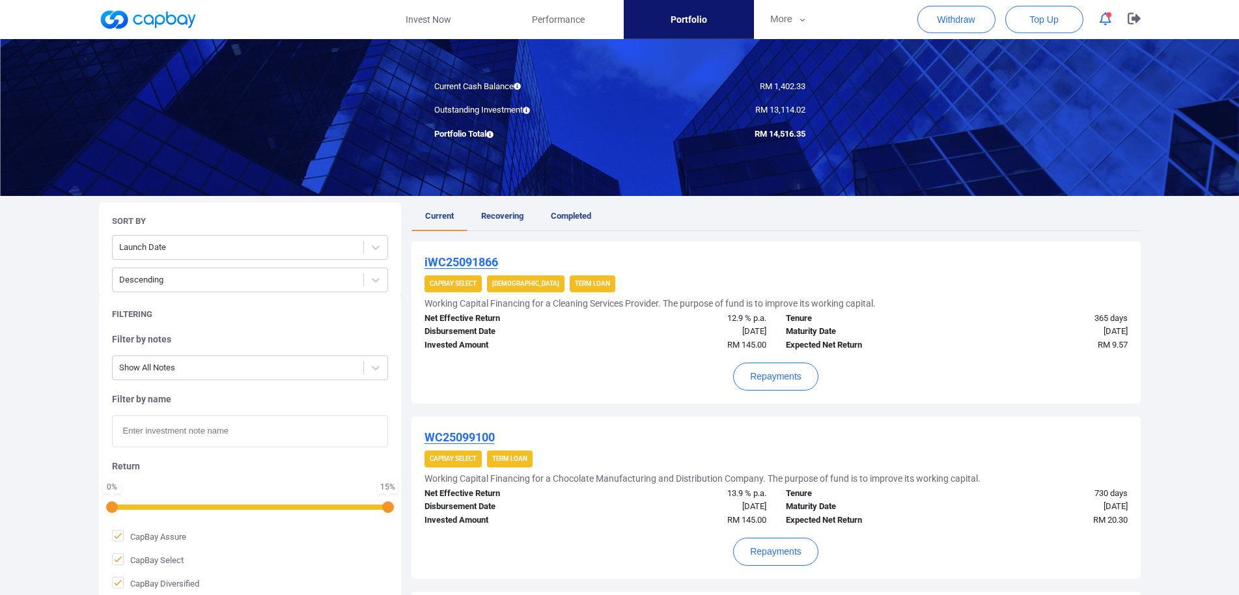
scroll to position [133, 0]
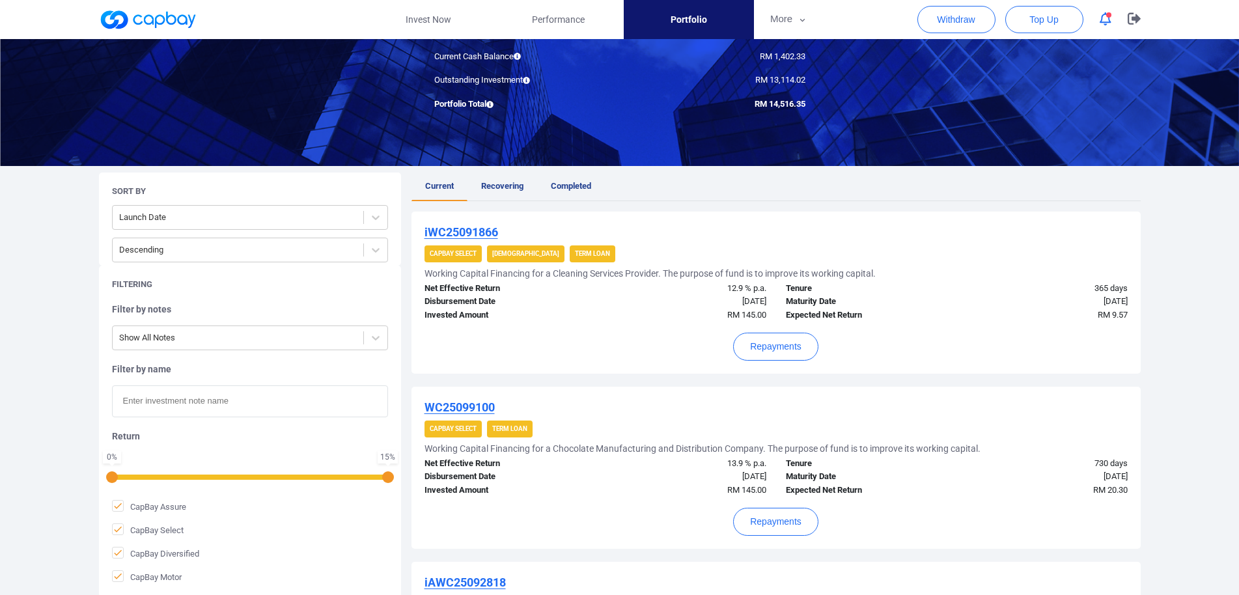
click at [247, 402] on input "text" at bounding box center [250, 401] width 276 height 32
paste input "WC25047895R"
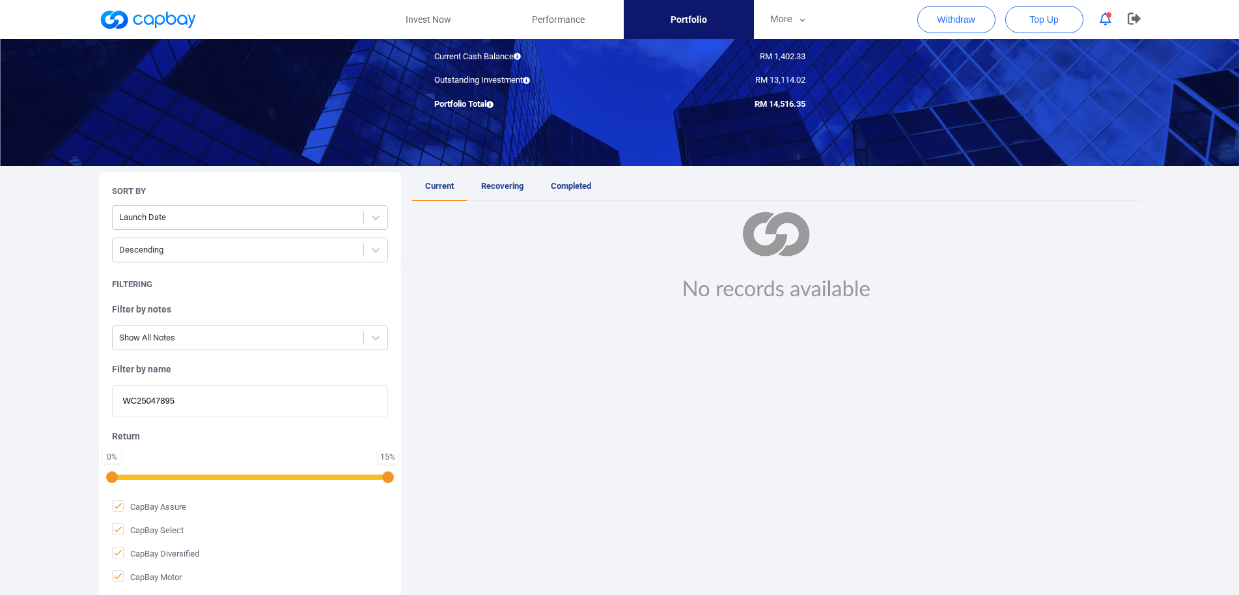
drag, startPoint x: 280, startPoint y: 399, endPoint x: 14, endPoint y: 395, distance: 265.6
click at [112, 395] on input "WC25047895" at bounding box center [250, 401] width 276 height 32
paste input "iAWC25092818"
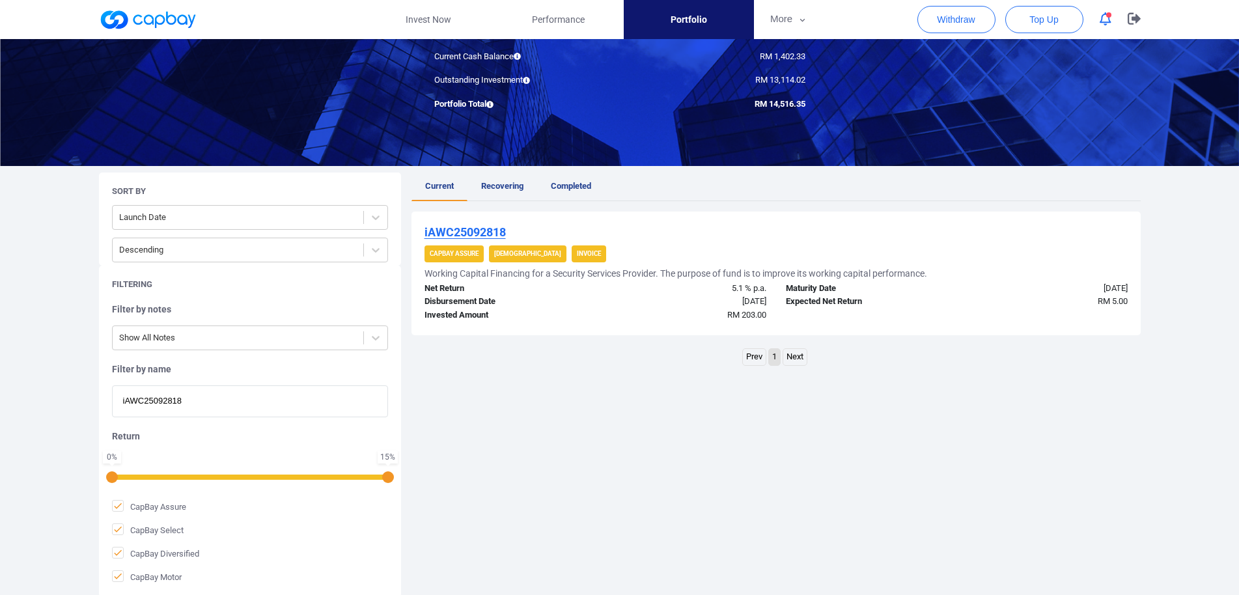
type input "iAWC25092818"
drag, startPoint x: 262, startPoint y: 409, endPoint x: 0, endPoint y: 394, distance: 262.2
click at [112, 394] on input "iAWC25092818" at bounding box center [250, 401] width 276 height 32
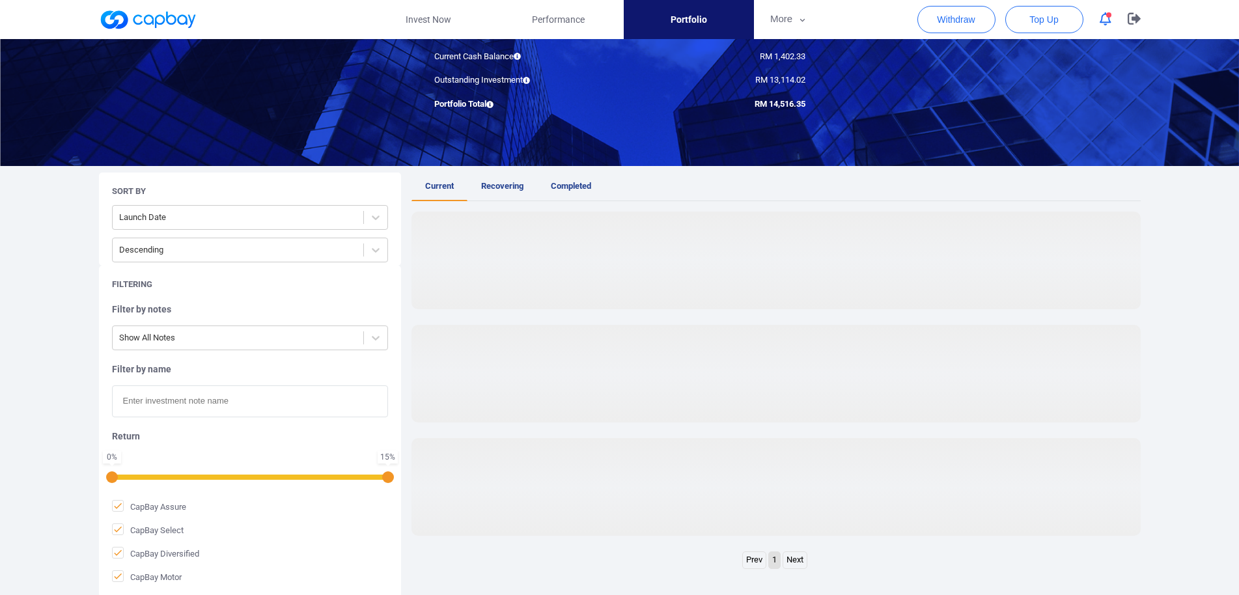
click at [0, 398] on div "Welcome, Tay Chew Hoe ! Current Cash Balance RM 1,402.33 Outstanding Investment…" at bounding box center [619, 283] width 1239 height 690
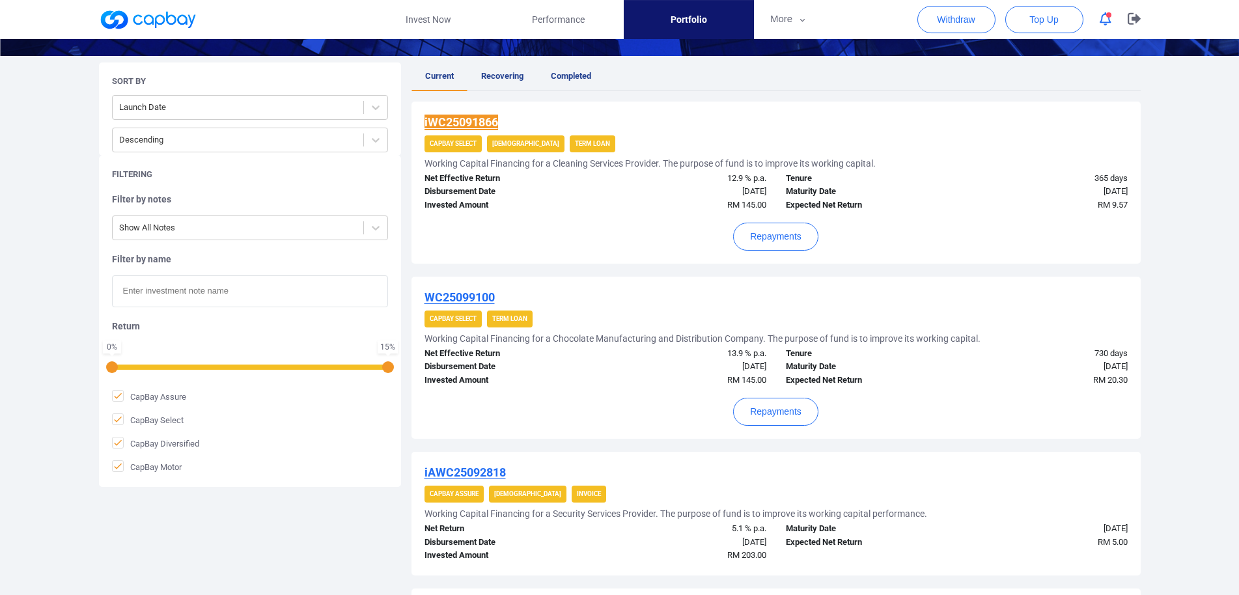
scroll to position [0, 0]
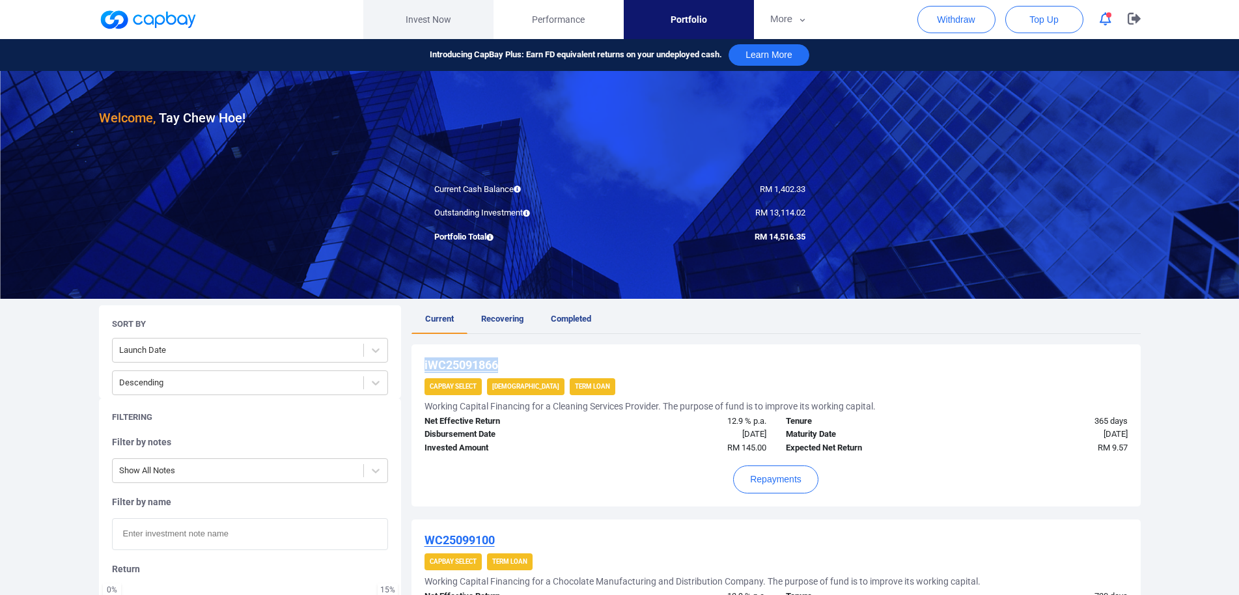
click at [429, 29] on link "Invest Now" at bounding box center [428, 19] width 130 height 39
